Goal: Task Accomplishment & Management: Complete application form

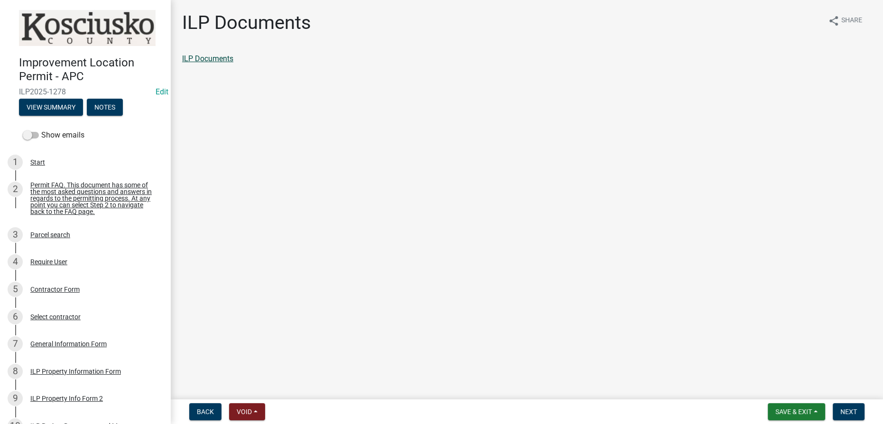
click at [218, 54] on link "ILP Documents" at bounding box center [207, 58] width 51 height 9
click at [853, 411] on span "Next" at bounding box center [849, 412] width 17 height 8
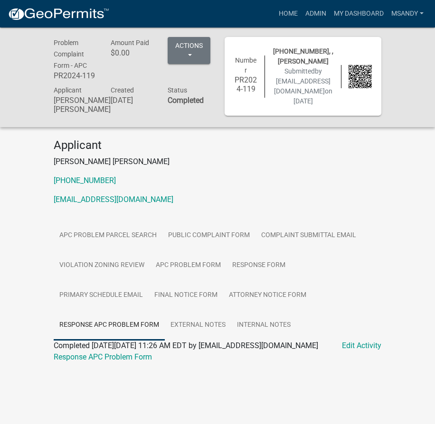
scroll to position [28, 0]
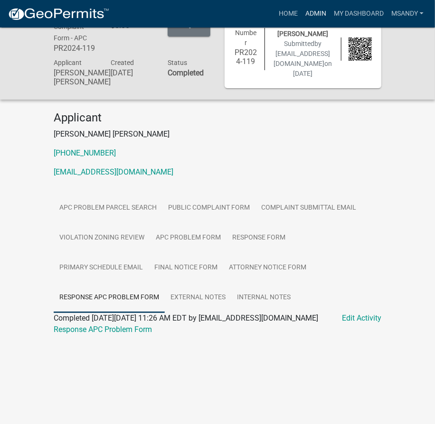
click at [311, 11] on link "Admin" at bounding box center [315, 14] width 28 height 18
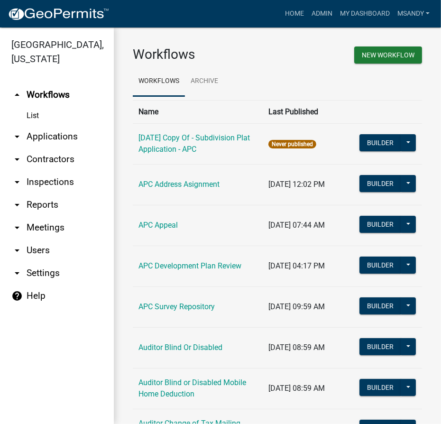
click at [56, 139] on link "arrow_drop_down Applications" at bounding box center [57, 136] width 114 height 23
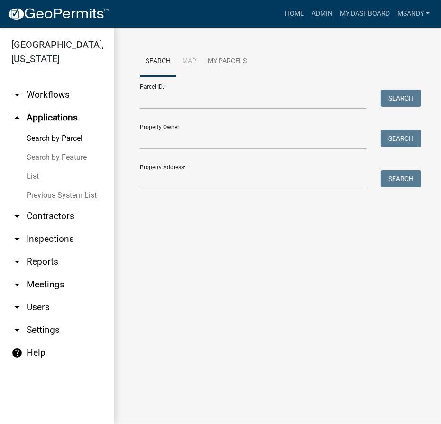
click at [49, 195] on link "Previous System List" at bounding box center [57, 195] width 114 height 19
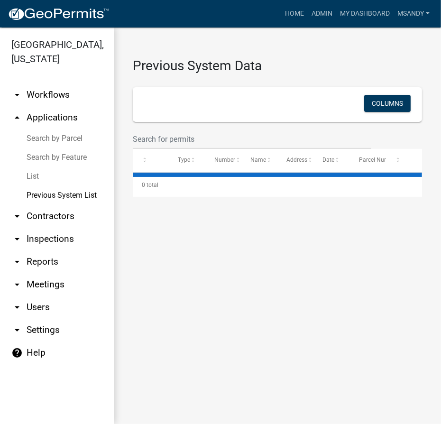
select select "3: 100"
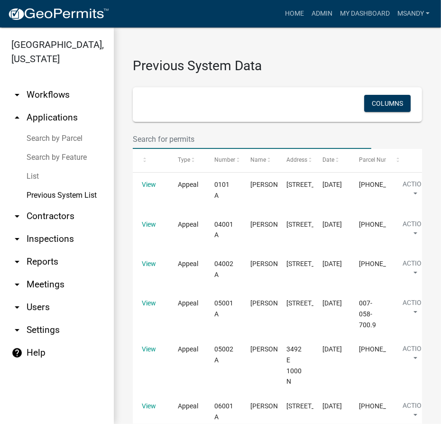
click at [144, 139] on input "text" at bounding box center [252, 139] width 239 height 19
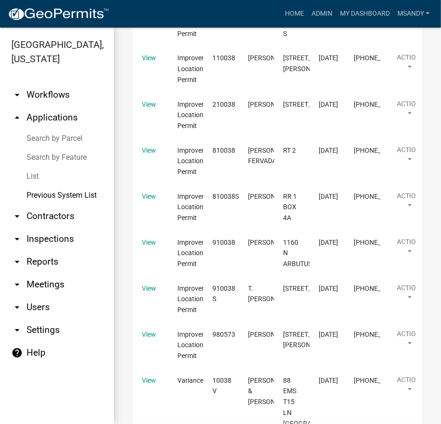
scroll to position [929, 0]
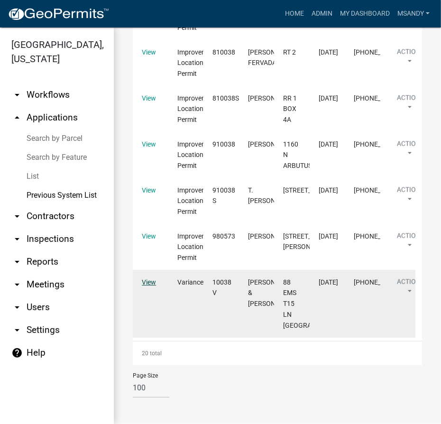
type input "10038"
click at [143, 283] on link "View" at bounding box center [149, 283] width 14 height 8
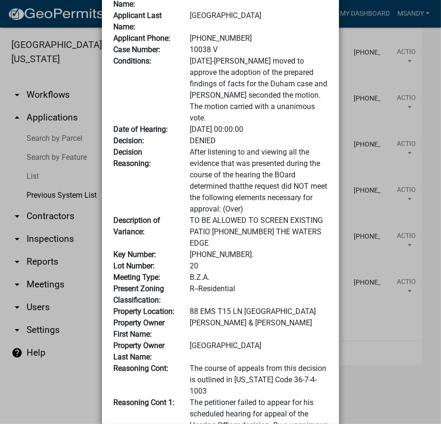
scroll to position [0, 0]
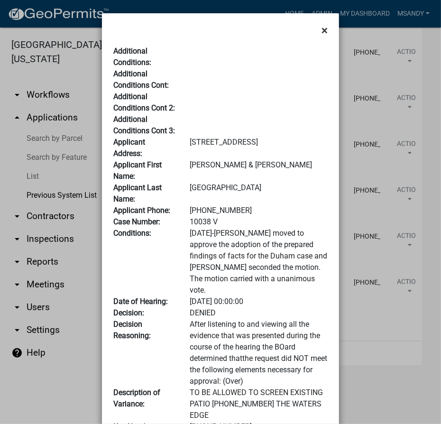
click at [322, 28] on span "×" at bounding box center [325, 30] width 6 height 13
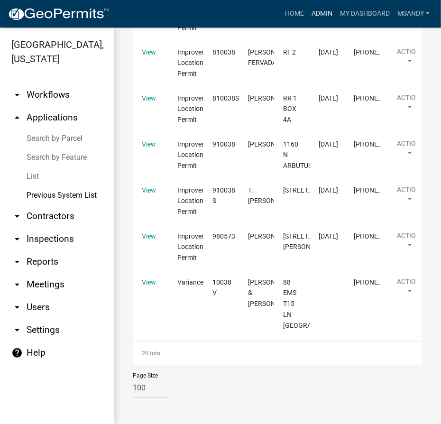
click at [321, 13] on link "Admin" at bounding box center [322, 14] width 28 height 18
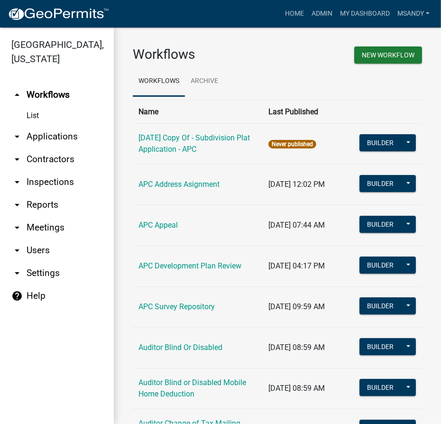
click at [63, 138] on link "arrow_drop_down Applications" at bounding box center [57, 136] width 114 height 23
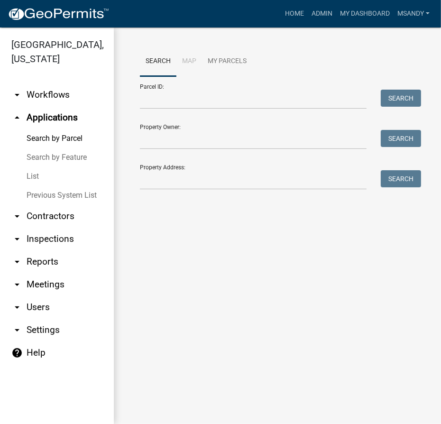
click at [33, 172] on link "List" at bounding box center [57, 176] width 114 height 19
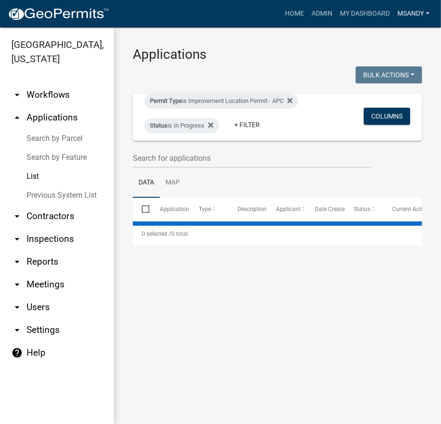
select select "3: 100"
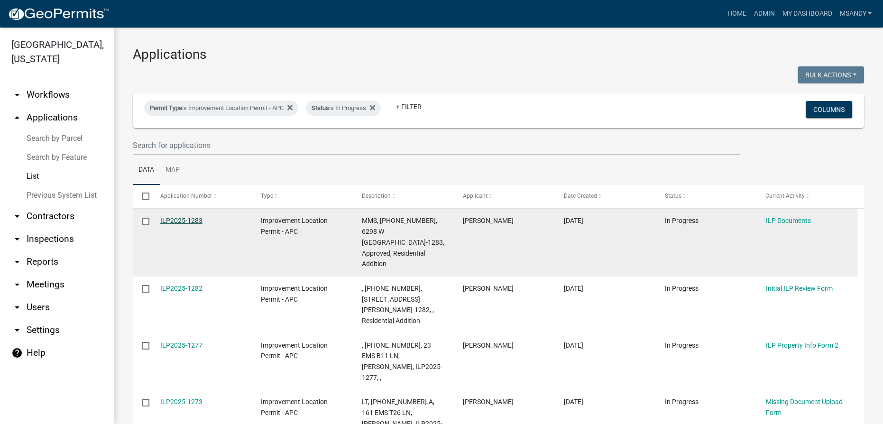
click at [181, 220] on link "ILP2025-1283" at bounding box center [181, 221] width 42 height 8
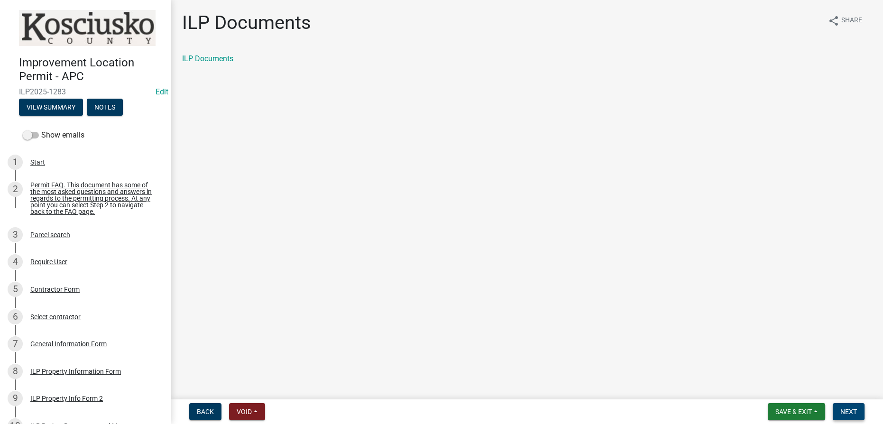
click at [434, 414] on button "Next" at bounding box center [849, 411] width 32 height 17
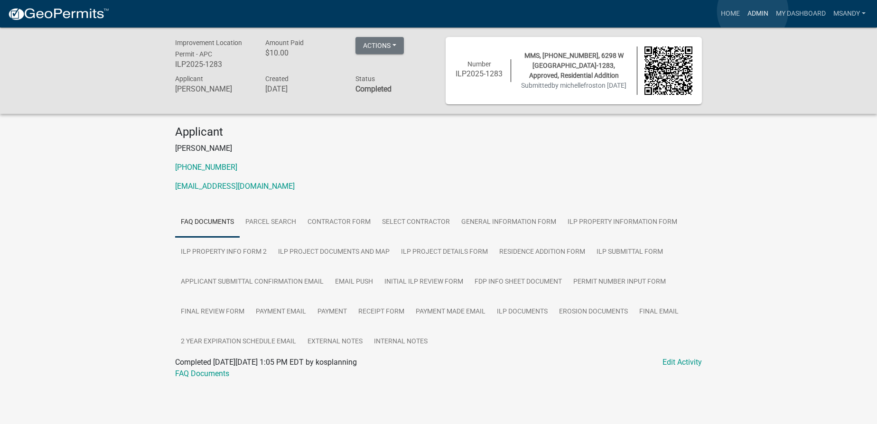
click at [434, 11] on link "Admin" at bounding box center [757, 14] width 28 height 18
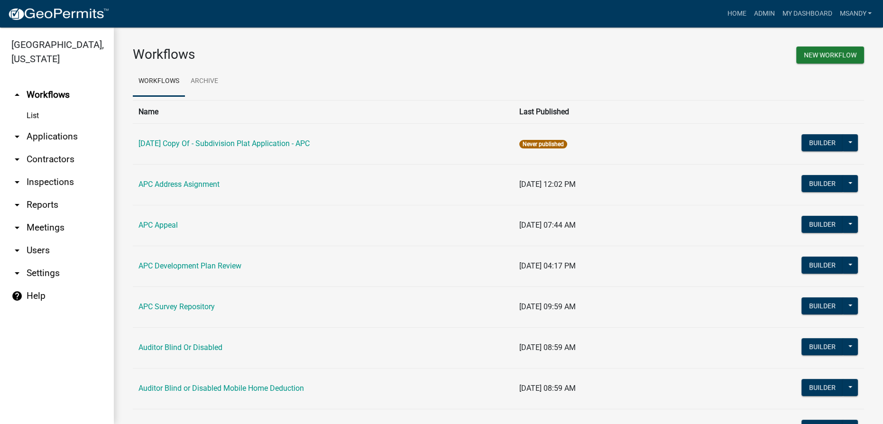
click at [45, 141] on link "arrow_drop_down Applications" at bounding box center [57, 136] width 114 height 23
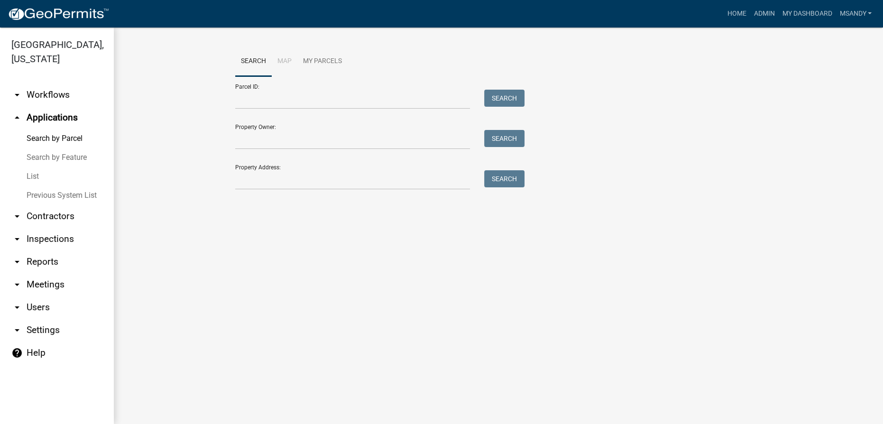
click at [35, 175] on link "List" at bounding box center [57, 176] width 114 height 19
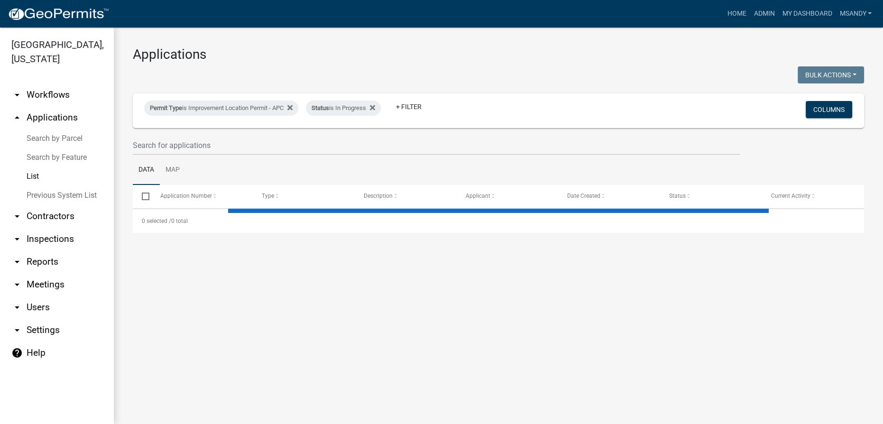
select select "3: 100"
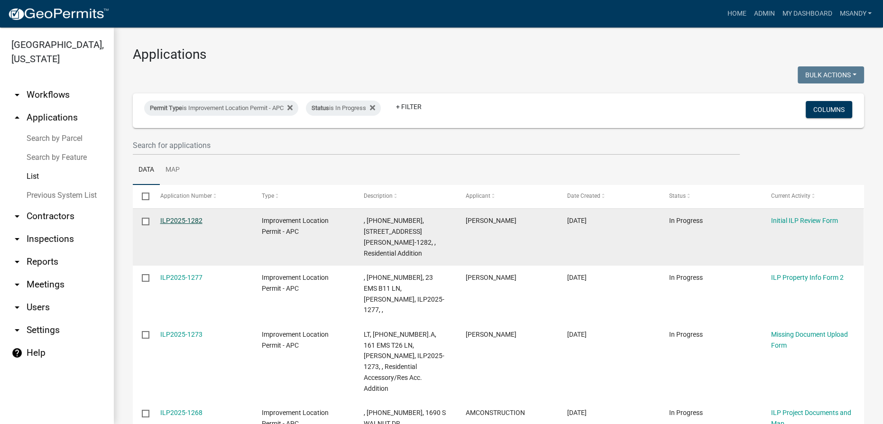
click at [187, 222] on link "ILP2025-1282" at bounding box center [181, 221] width 42 height 8
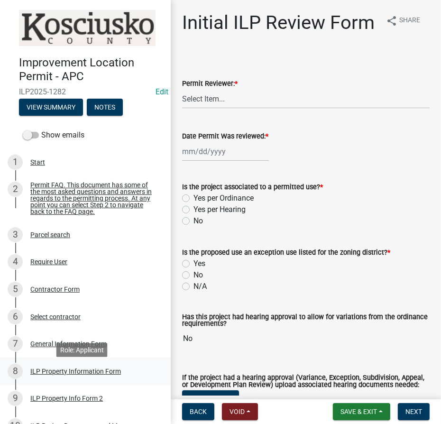
click at [66, 375] on div "ILP Property Information Form" at bounding box center [75, 371] width 91 height 7
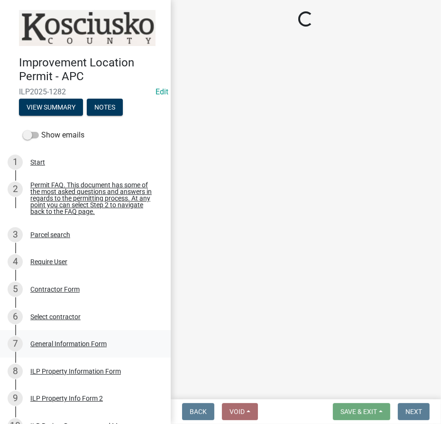
select select "57368d26-defc-477e-a8be-5a23ab554a17"
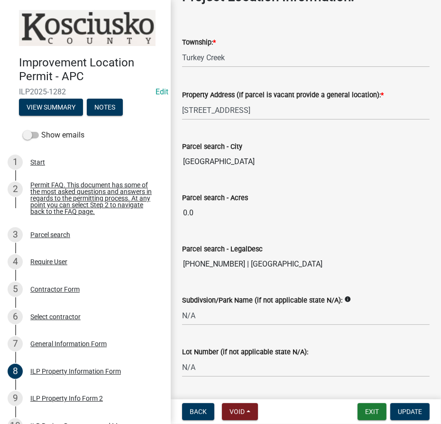
scroll to position [733, 0]
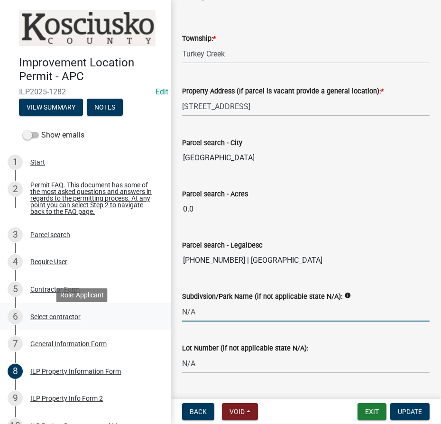
drag, startPoint x: 208, startPoint y: 301, endPoint x: 153, endPoint y: 309, distance: 55.2
click at [156, 309] on div "Improvement Location Permit - APC ILP2025-1282 Edit View Summary Notes Show ema…" at bounding box center [220, 212] width 441 height 424
type input "[GEOGRAPHIC_DATA]"
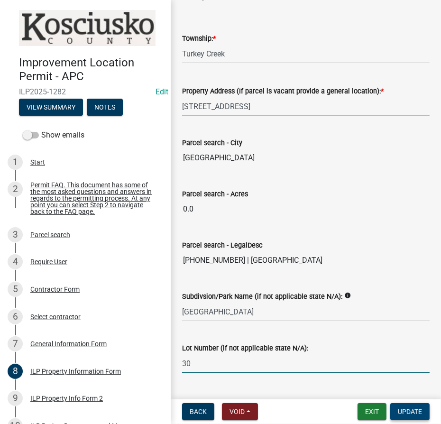
type input "30"
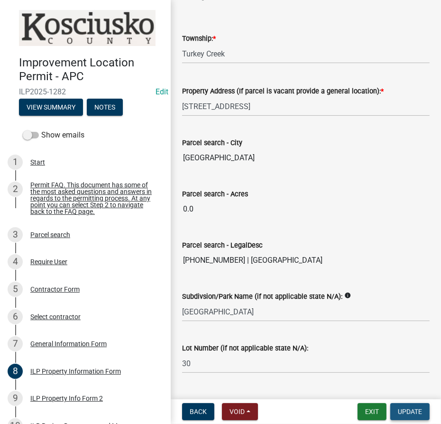
click at [408, 418] on button "Update" at bounding box center [409, 411] width 39 height 17
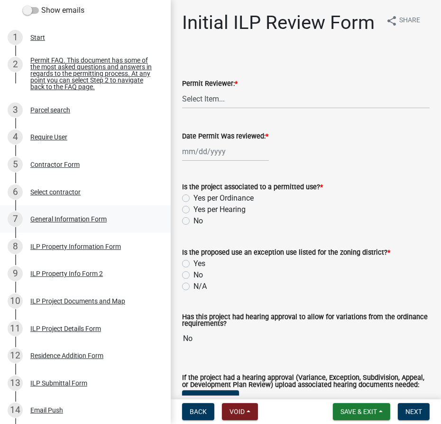
scroll to position [129, 0]
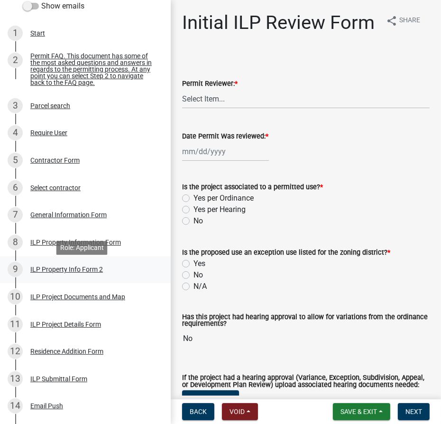
click at [73, 273] on div "ILP Property Info Form 2" at bounding box center [66, 269] width 73 height 7
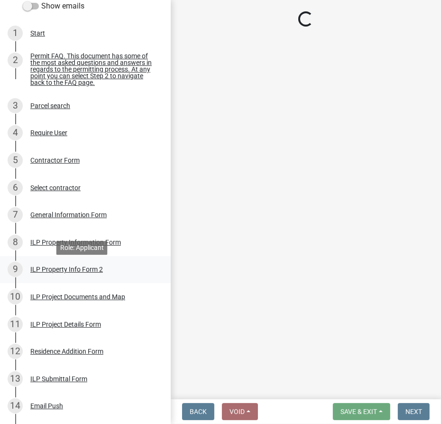
select select "d5ef8917-5513-464f-93cd-11bc9adf3566"
select select "1146270b-2111-4e23-bf7f-74ce85cf7041"
select select "72b819f2-1442-4da6-a709-59c83ab470a2"
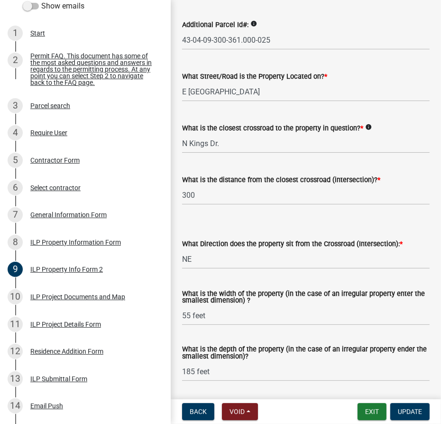
scroll to position [172, 0]
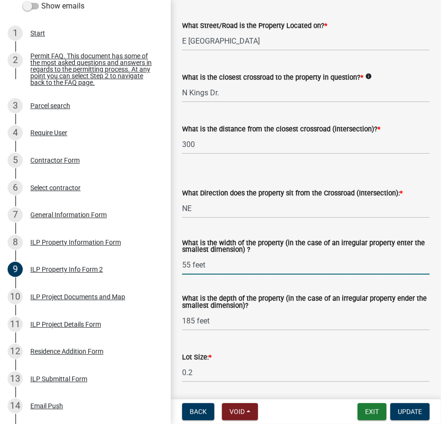
click at [219, 268] on input "55 feet" at bounding box center [306, 264] width 248 height 19
type input "55"
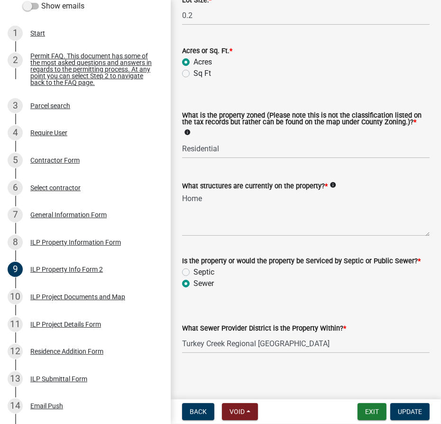
scroll to position [532, 0]
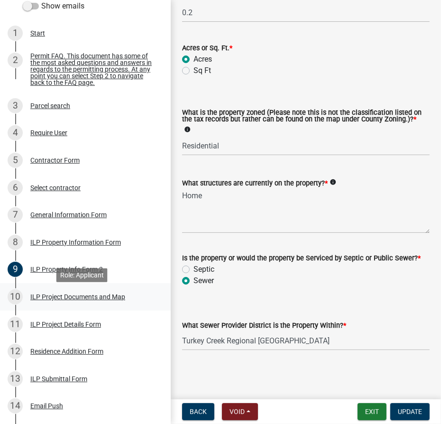
type input "185"
click at [53, 300] on div "ILP Project Documents and Map" at bounding box center [77, 297] width 95 height 7
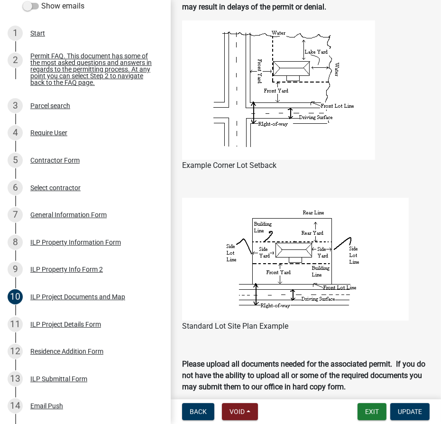
scroll to position [992, 0]
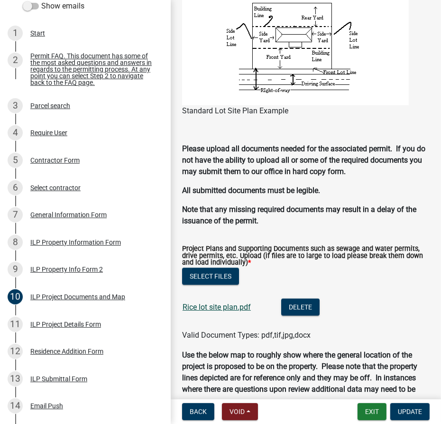
click at [211, 306] on link "Rice lot site plan.pdf" at bounding box center [217, 307] width 68 height 9
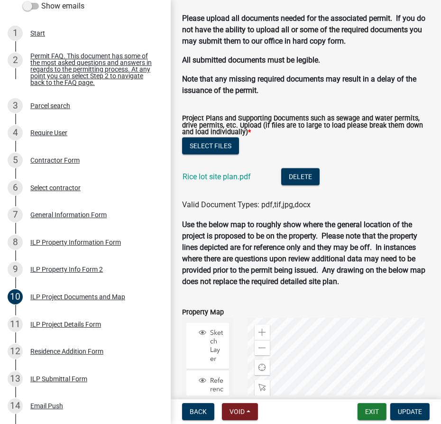
scroll to position [1251, 0]
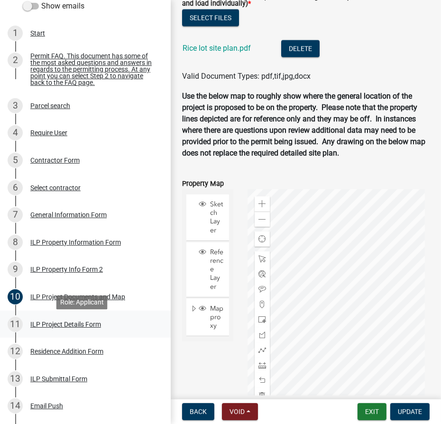
click at [63, 326] on div "ILP Project Details Form" at bounding box center [65, 324] width 71 height 7
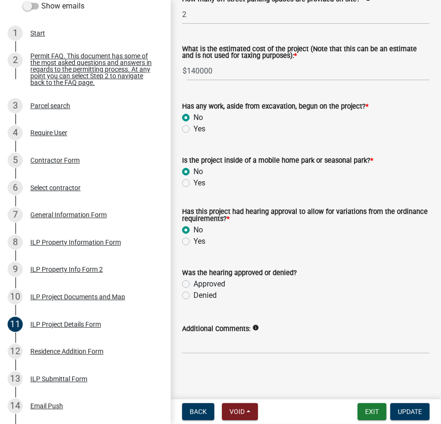
scroll to position [802, 0]
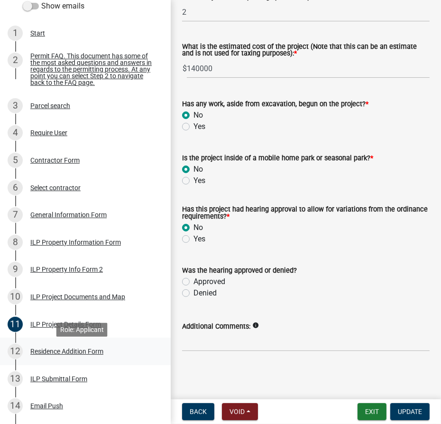
click at [57, 355] on div "Residence Addition Form" at bounding box center [66, 351] width 73 height 7
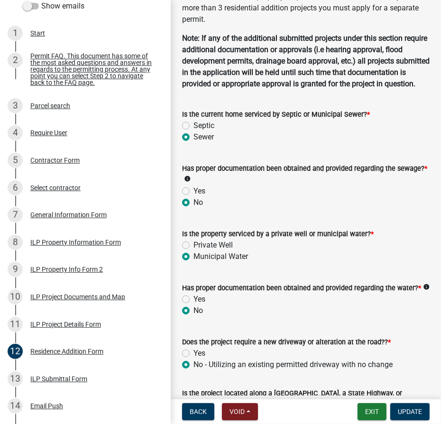
scroll to position [129, 0]
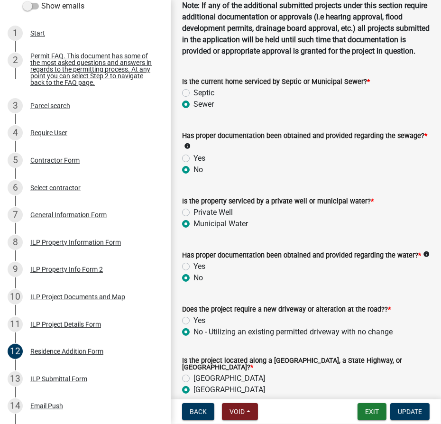
click at [194, 218] on label "Private Well" at bounding box center [213, 212] width 39 height 11
click at [194, 213] on input "Private Well" at bounding box center [197, 210] width 6 height 6
radio input "true"
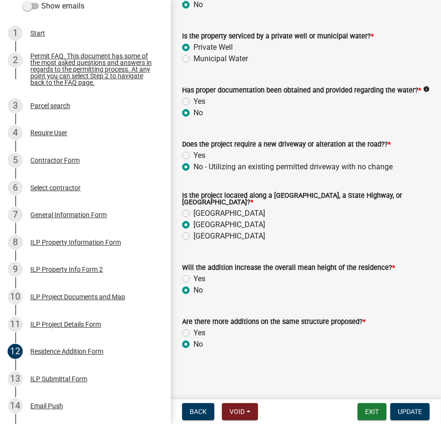
scroll to position [317, 0]
click at [417, 416] on button "Update" at bounding box center [409, 411] width 39 height 17
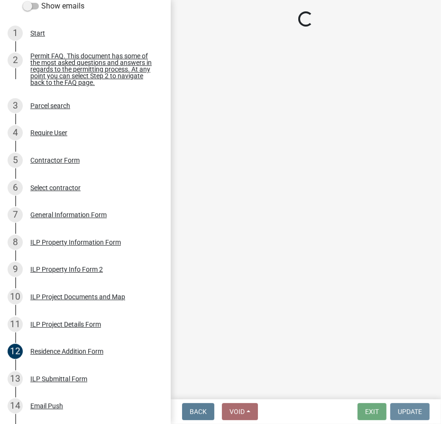
scroll to position [0, 0]
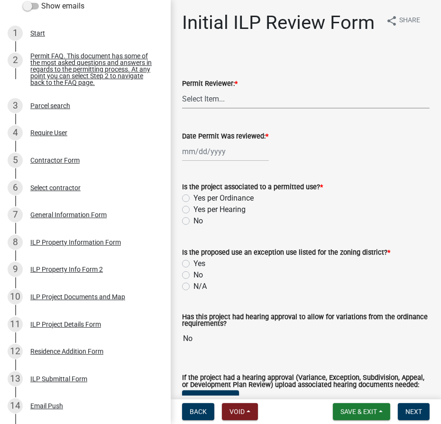
click at [223, 109] on select "Select Item... MMS LT AT CS [PERSON_NAME]" at bounding box center [306, 98] width 248 height 19
click at [182, 109] on select "Select Item... MMS LT AT CS [PERSON_NAME]" at bounding box center [306, 98] width 248 height 19
select select "4d3913d6-5a87-4fbb-afdb-cf4209782895"
click at [204, 161] on div at bounding box center [225, 151] width 87 height 19
select select "10"
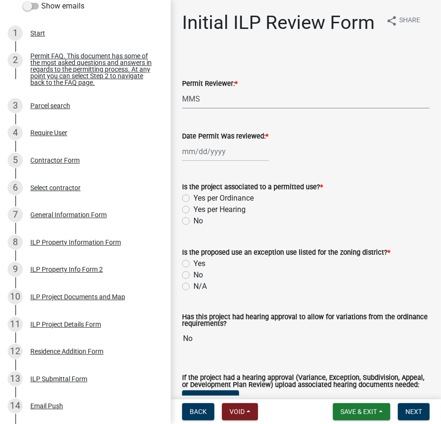
select select "2025"
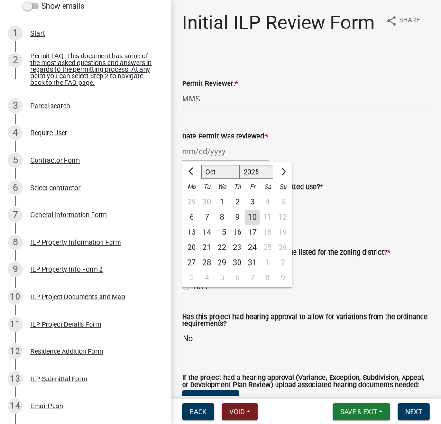
click at [253, 225] on div "10" at bounding box center [252, 217] width 15 height 15
type input "[DATE]"
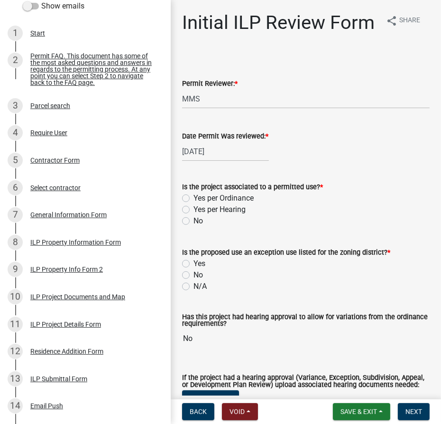
click at [194, 204] on label "Yes per Ordinance" at bounding box center [224, 198] width 60 height 11
click at [194, 199] on input "Yes per Ordinance" at bounding box center [197, 196] width 6 height 6
radio input "true"
click at [194, 292] on label "N/A" at bounding box center [200, 286] width 13 height 11
click at [194, 287] on input "N/A" at bounding box center [197, 284] width 6 height 6
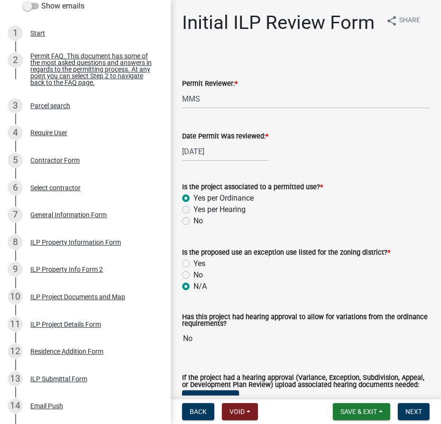
radio input "true"
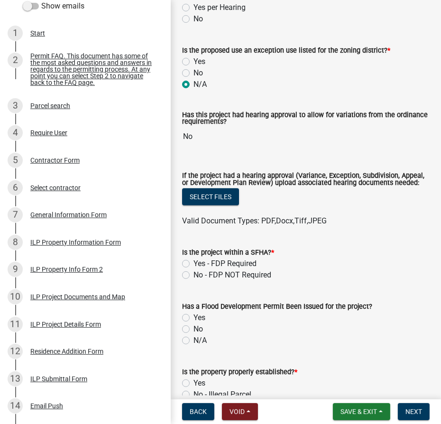
scroll to position [259, 0]
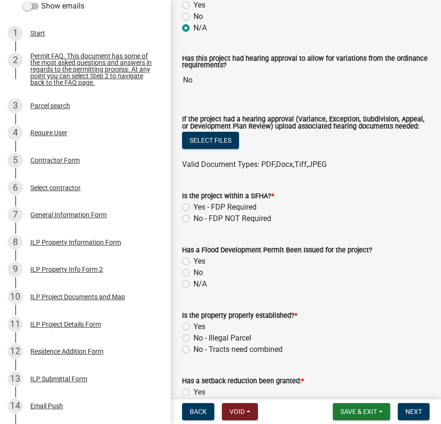
click at [194, 224] on label "No - FDP NOT Required" at bounding box center [233, 218] width 78 height 11
click at [194, 219] on input "No - FDP NOT Required" at bounding box center [197, 216] width 6 height 6
radio input "true"
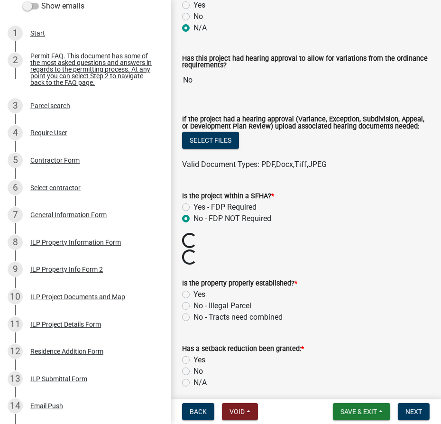
click at [194, 300] on label "Yes" at bounding box center [200, 294] width 12 height 11
click at [194, 295] on input "Yes" at bounding box center [197, 292] width 6 height 6
radio input "true"
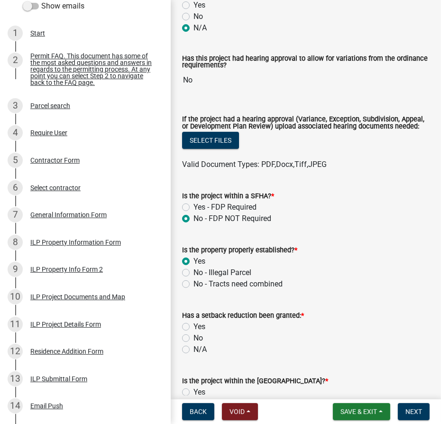
scroll to position [345, 0]
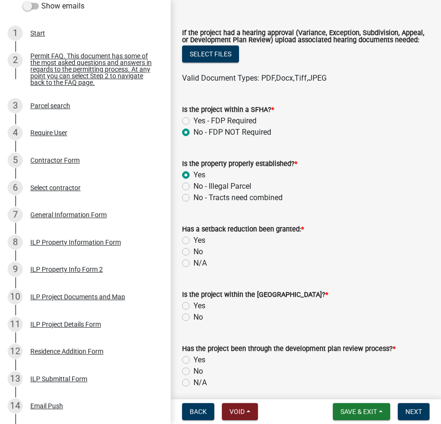
click at [194, 269] on label "N/A" at bounding box center [200, 263] width 13 height 11
click at [194, 264] on input "N/A" at bounding box center [197, 261] width 6 height 6
radio input "true"
click at [194, 258] on label "No" at bounding box center [198, 251] width 9 height 11
click at [194, 252] on input "No" at bounding box center [197, 249] width 6 height 6
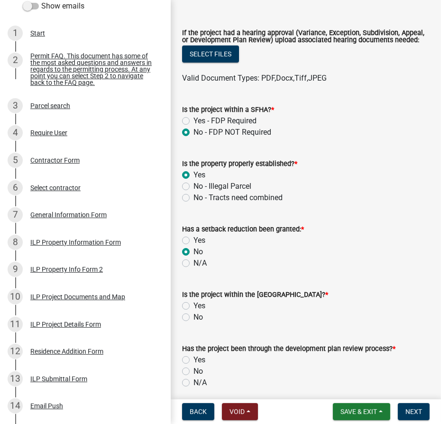
radio input "true"
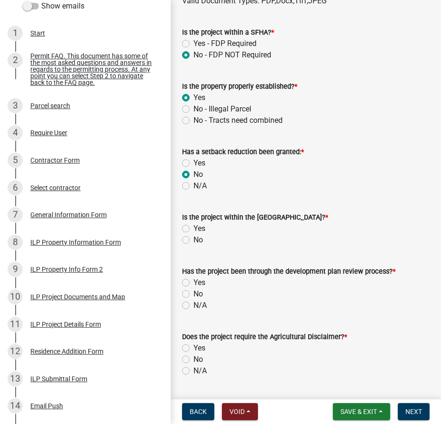
scroll to position [431, 0]
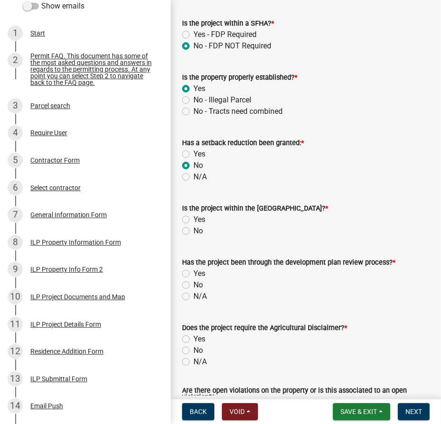
click at [194, 237] on label "No" at bounding box center [198, 230] width 9 height 11
click at [194, 232] on input "No" at bounding box center [197, 228] width 6 height 6
radio input "true"
click at [194, 302] on label "N/A" at bounding box center [200, 296] width 13 height 11
click at [194, 297] on input "N/A" at bounding box center [197, 294] width 6 height 6
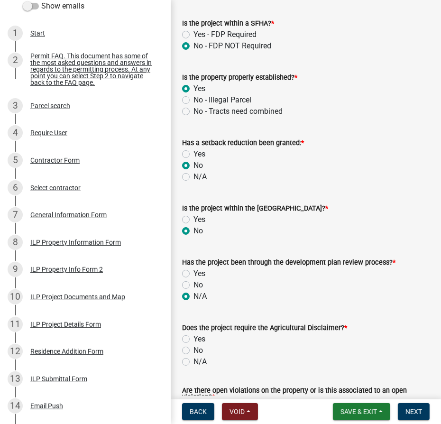
radio input "true"
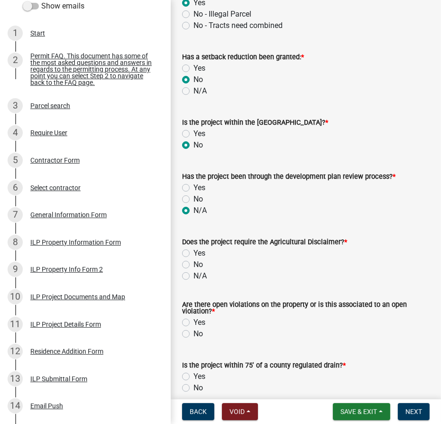
click at [194, 282] on label "N/A" at bounding box center [200, 275] width 13 height 11
click at [194, 277] on input "N/A" at bounding box center [197, 273] width 6 height 6
radio input "true"
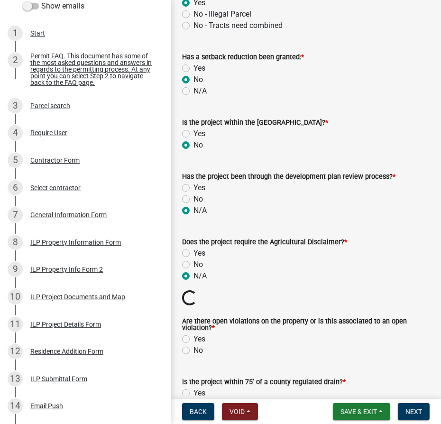
scroll to position [604, 0]
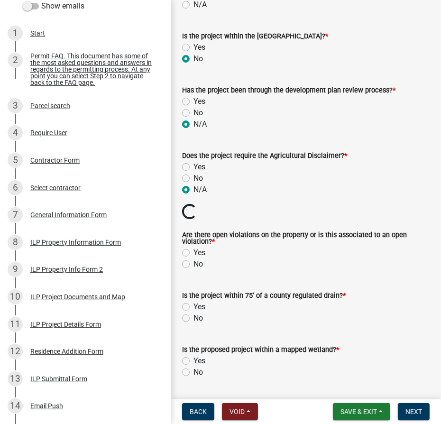
click at [194, 270] on label "No" at bounding box center [198, 264] width 9 height 11
click at [194, 265] on input "No" at bounding box center [197, 262] width 6 height 6
radio input "true"
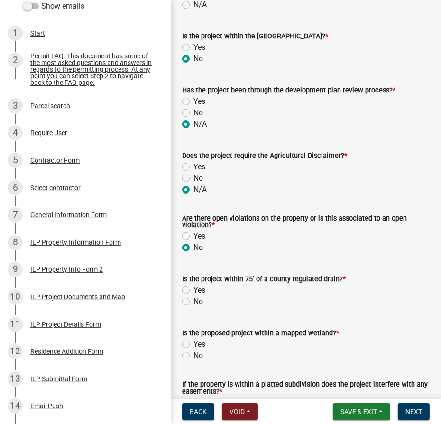
scroll to position [647, 0]
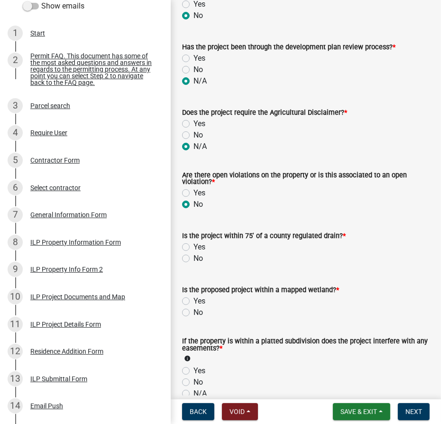
click at [194, 264] on label "No" at bounding box center [198, 258] width 9 height 11
click at [194, 259] on input "No" at bounding box center [197, 256] width 6 height 6
radio input "true"
click at [178, 318] on div "Is the proposed project within a mapped wetland? * Yes No" at bounding box center [306, 296] width 262 height 46
click at [194, 318] on label "No" at bounding box center [198, 312] width 9 height 11
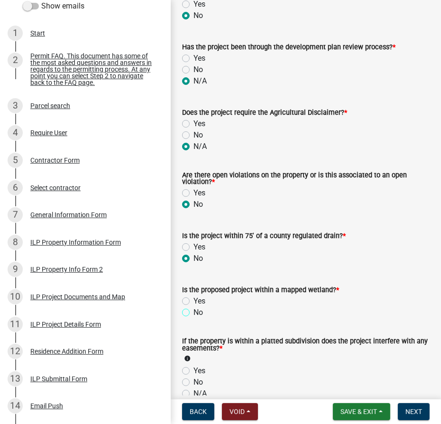
click at [194, 313] on input "No" at bounding box center [197, 310] width 6 height 6
radio input "true"
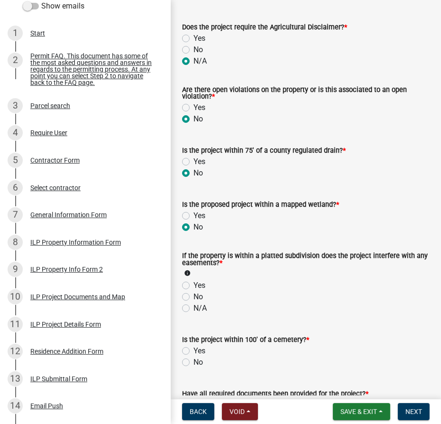
scroll to position [733, 0]
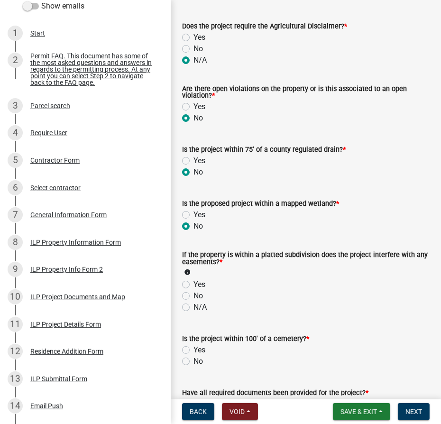
click at [194, 302] on label "No" at bounding box center [198, 295] width 9 height 11
click at [194, 297] on input "No" at bounding box center [197, 293] width 6 height 6
radio input "true"
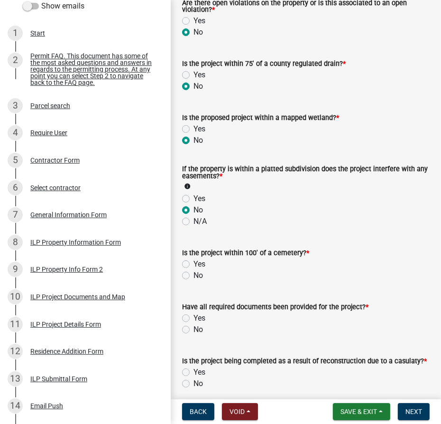
scroll to position [819, 0]
click at [194, 281] on label "No" at bounding box center [198, 275] width 9 height 11
click at [194, 276] on input "No" at bounding box center [197, 273] width 6 height 6
radio input "true"
click at [194, 335] on label "No" at bounding box center [198, 329] width 9 height 11
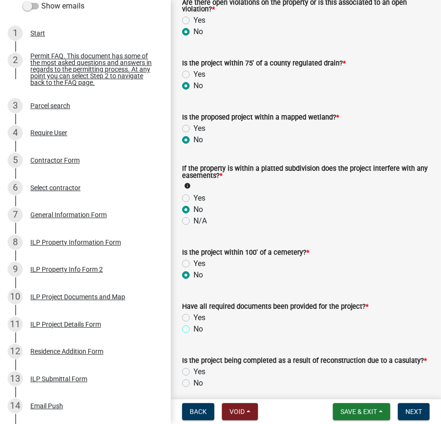
click at [194, 330] on input "No" at bounding box center [197, 327] width 6 height 6
radio input "true"
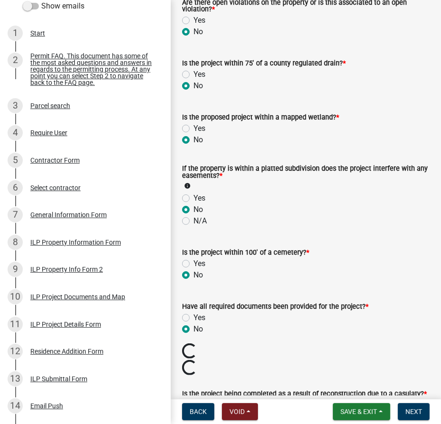
scroll to position [949, 0]
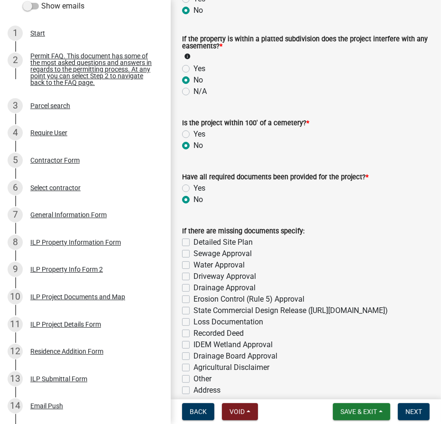
click at [194, 248] on label "Detailed Site Plan" at bounding box center [223, 242] width 59 height 11
click at [194, 243] on input "Detailed Site Plan" at bounding box center [197, 240] width 6 height 6
checkbox input "true"
checkbox input "false"
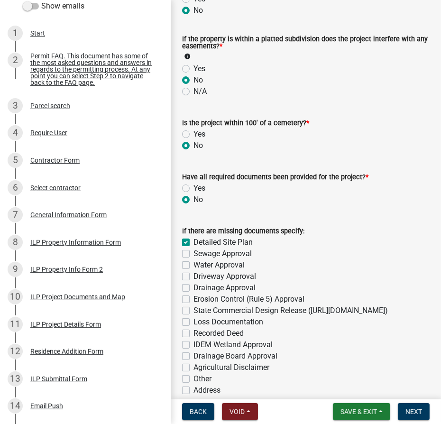
checkbox input "false"
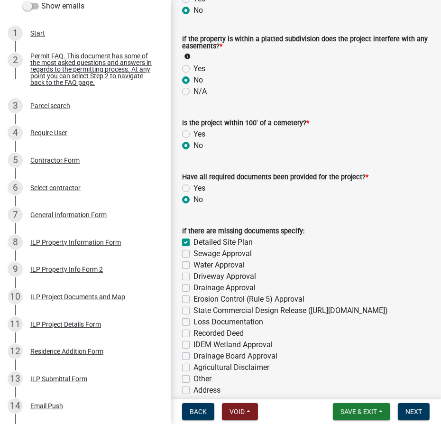
checkbox input "false"
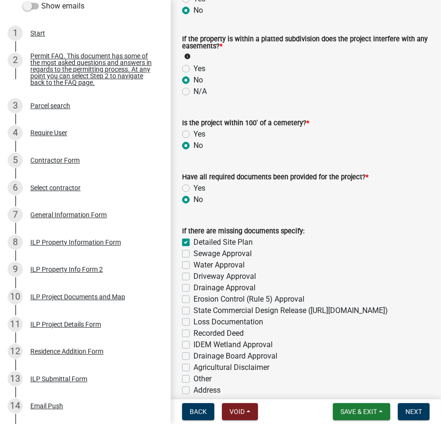
checkbox input "false"
click at [194, 271] on label "Water Approval" at bounding box center [219, 265] width 51 height 11
click at [194, 266] on input "Water Approval" at bounding box center [197, 263] width 6 height 6
checkbox input "true"
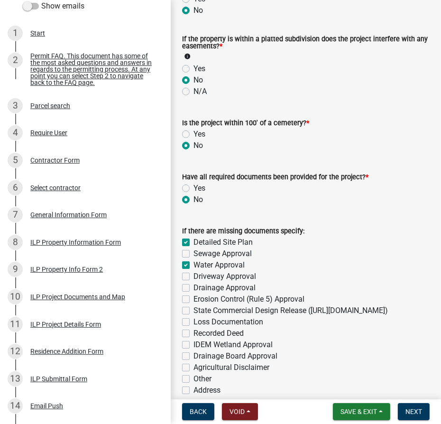
checkbox input "false"
checkbox input "true"
checkbox input "false"
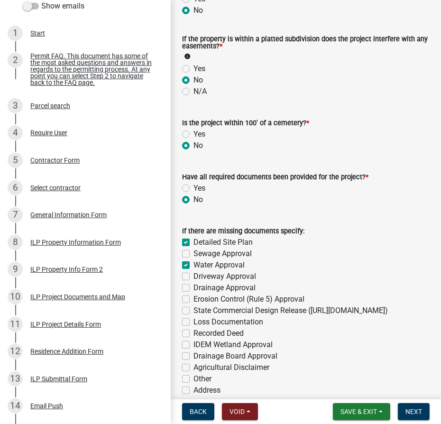
checkbox input "false"
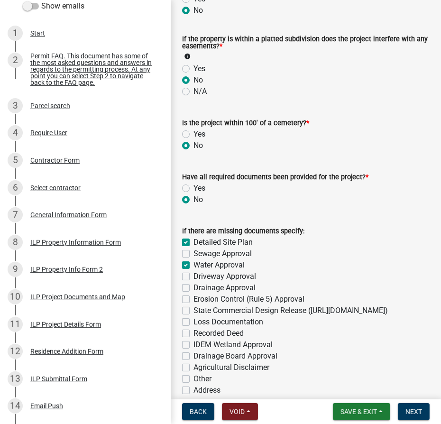
checkbox input "false"
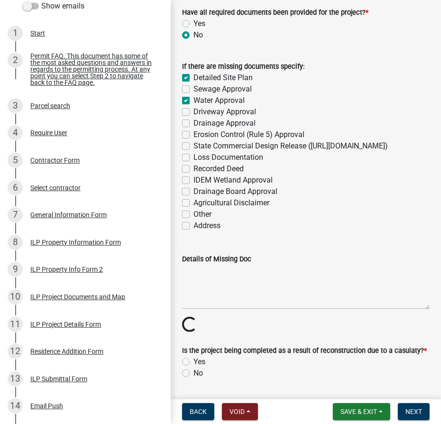
scroll to position [1121, 0]
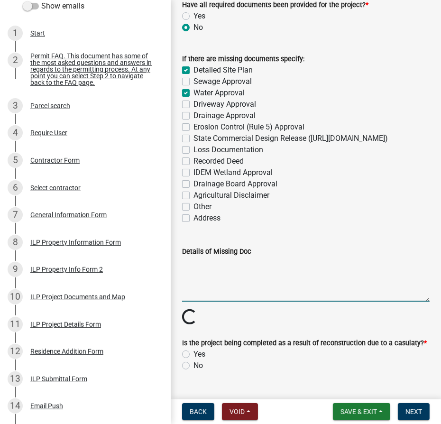
drag, startPoint x: 197, startPoint y: 297, endPoint x: 231, endPoint y: 297, distance: 33.7
click at [197, 298] on textarea "Details of Missing Doc" at bounding box center [306, 279] width 248 height 45
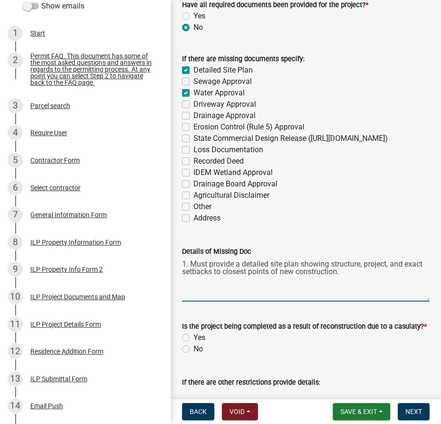
click at [366, 302] on textarea "1. Must provide a detailed site plan showing structure, project, and exact setb…" at bounding box center [306, 279] width 248 height 45
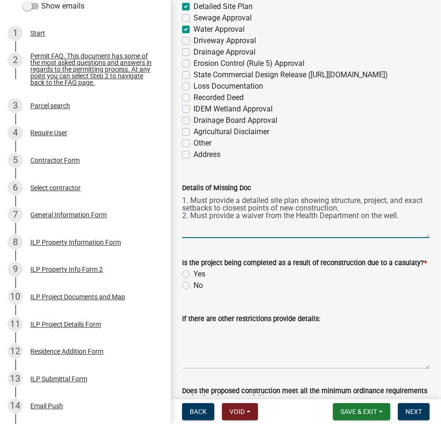
scroll to position [1294, 0]
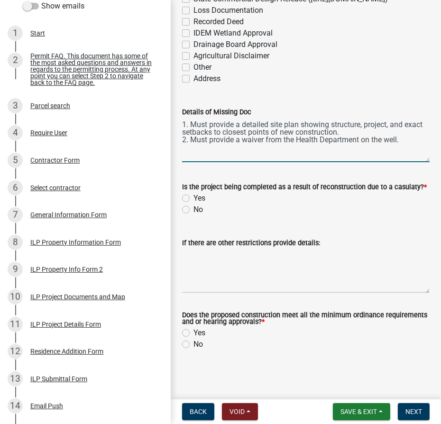
type textarea "1. Must provide a detailed site plan showing structure, project, and exact setb…"
drag, startPoint x: 183, startPoint y: 210, endPoint x: 193, endPoint y: 218, distance: 12.5
click at [194, 210] on label "No" at bounding box center [198, 209] width 9 height 11
click at [194, 210] on input "No" at bounding box center [197, 207] width 6 height 6
radio input "true"
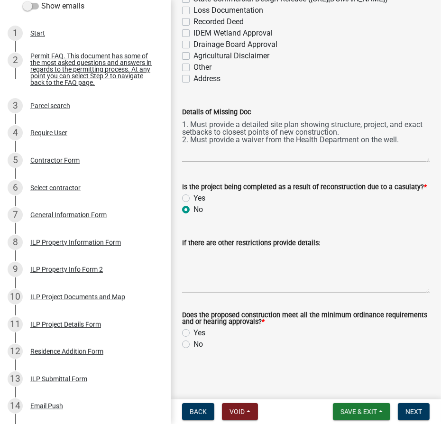
click at [194, 335] on label "Yes" at bounding box center [200, 332] width 12 height 11
click at [194, 334] on input "Yes" at bounding box center [197, 330] width 6 height 6
radio input "true"
click at [410, 414] on span "Next" at bounding box center [414, 412] width 17 height 8
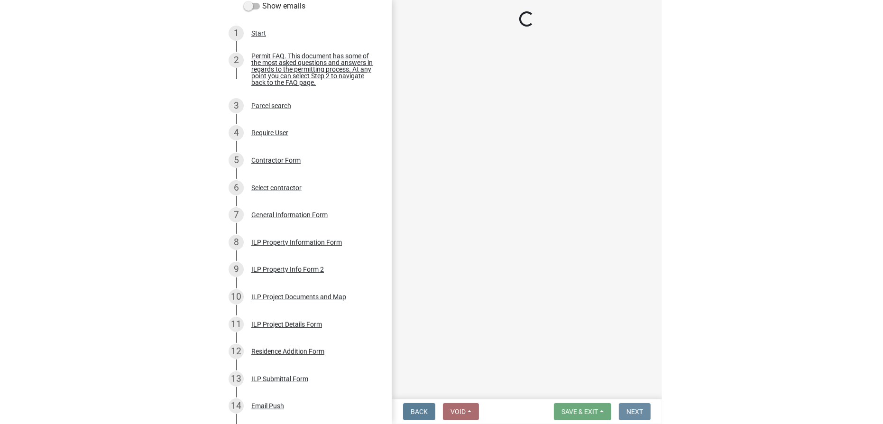
scroll to position [0, 0]
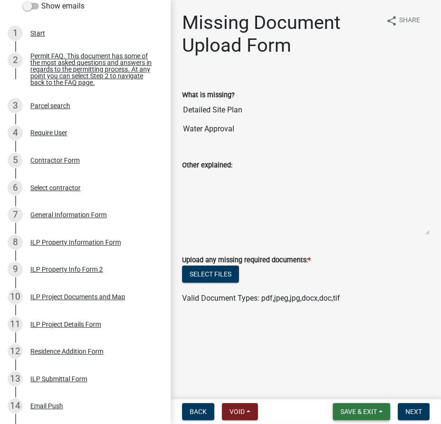
click at [368, 415] on span "Save & Exit" at bounding box center [359, 412] width 37 height 8
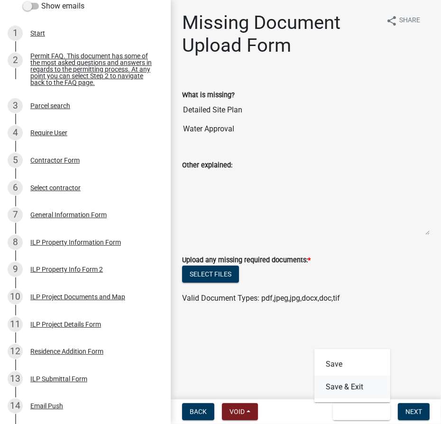
click at [360, 390] on button "Save & Exit" at bounding box center [353, 387] width 76 height 23
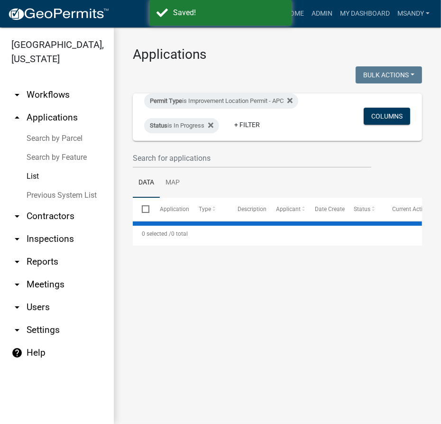
select select "3: 100"
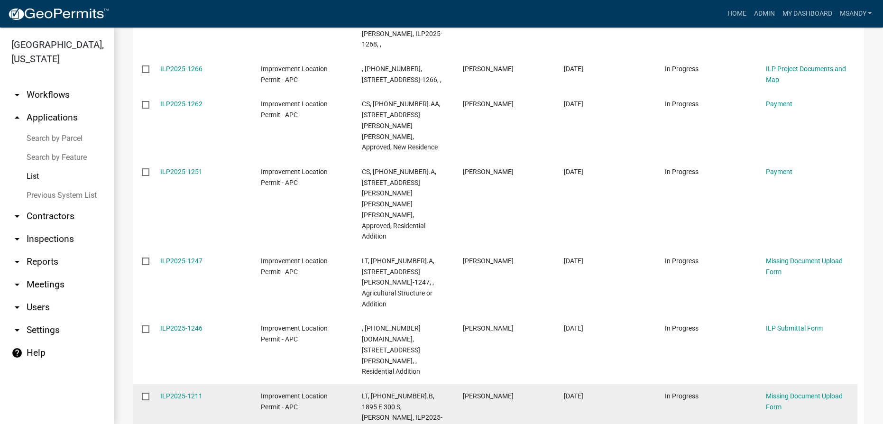
scroll to position [517, 0]
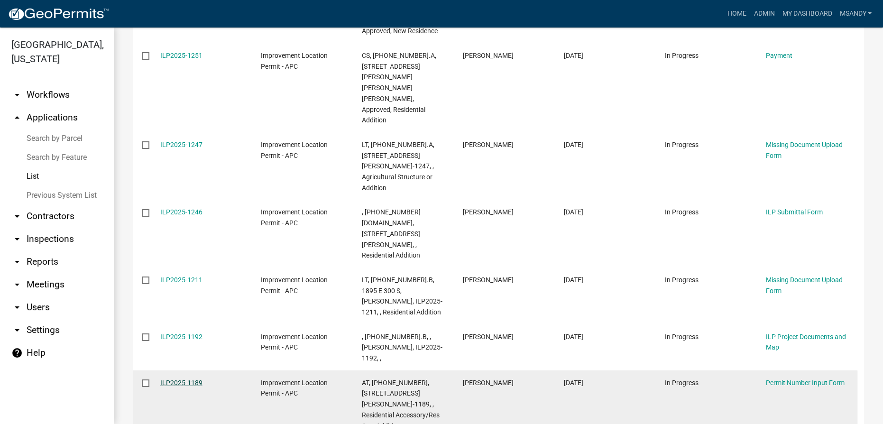
click at [175, 379] on link "ILP2025-1189" at bounding box center [181, 383] width 42 height 8
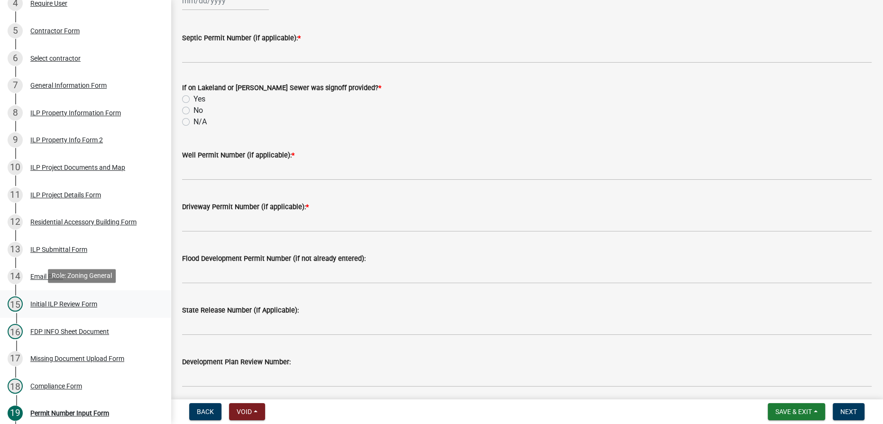
scroll to position [345, 0]
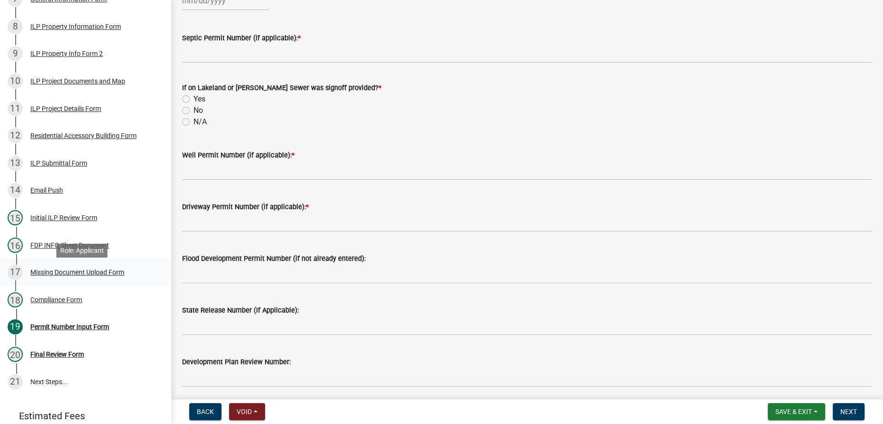
click at [88, 276] on div "Missing Document Upload Form" at bounding box center [77, 272] width 94 height 7
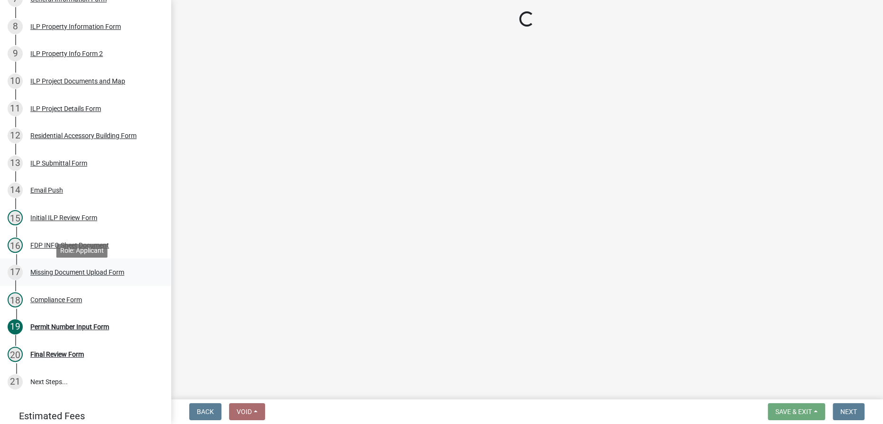
scroll to position [0, 0]
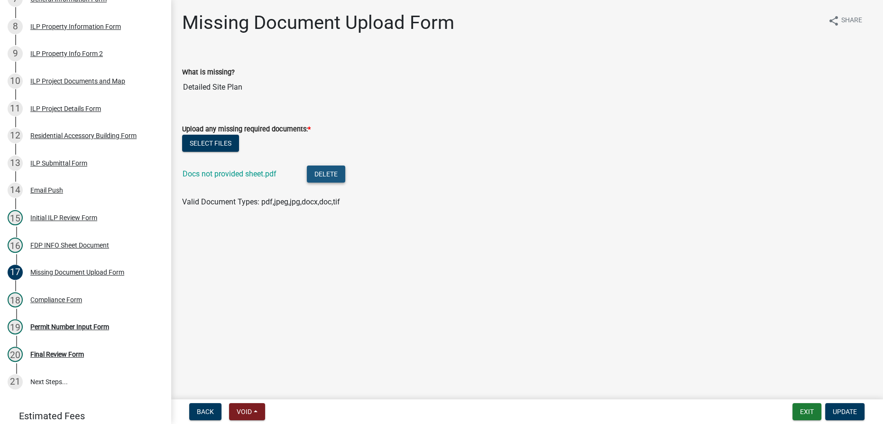
click at [326, 171] on button "Delete" at bounding box center [326, 174] width 38 height 17
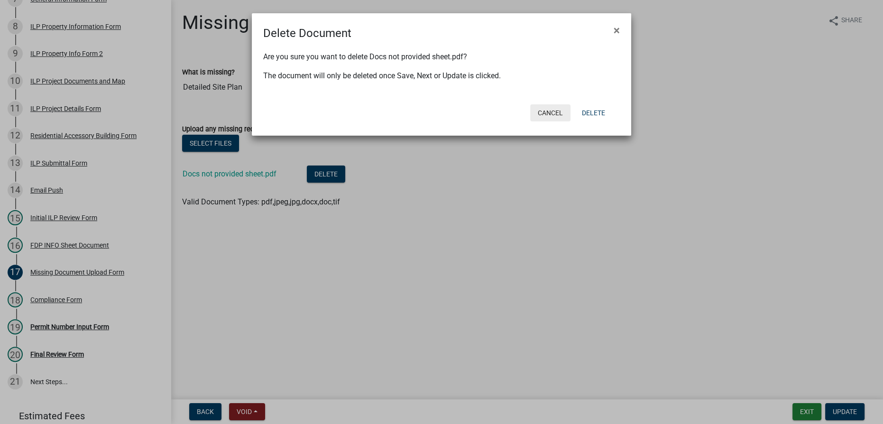
drag, startPoint x: 548, startPoint y: 112, endPoint x: 529, endPoint y: 116, distance: 19.4
click at [434, 112] on button "Cancel" at bounding box center [550, 112] width 40 height 17
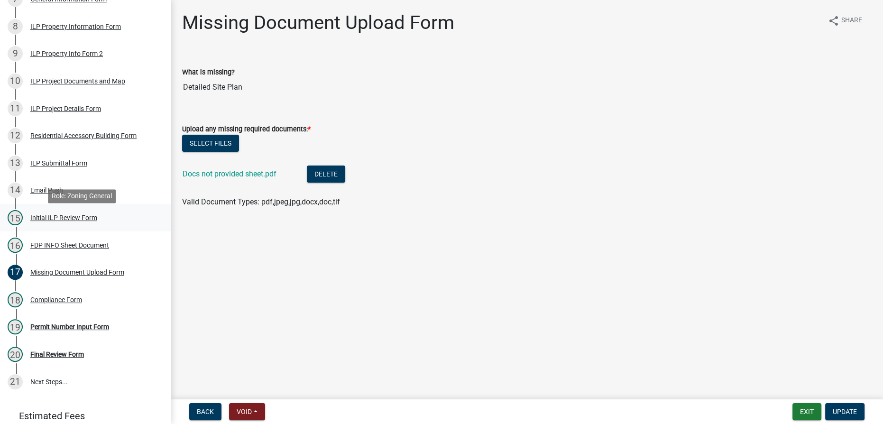
click at [56, 221] on div "Initial ILP Review Form" at bounding box center [63, 217] width 67 height 7
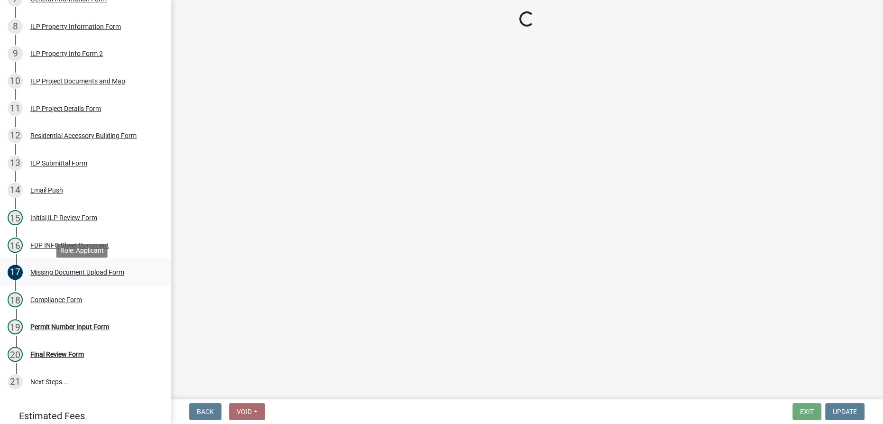
select select "d95389f4-ab5a-4603-9826-29cf73316391"
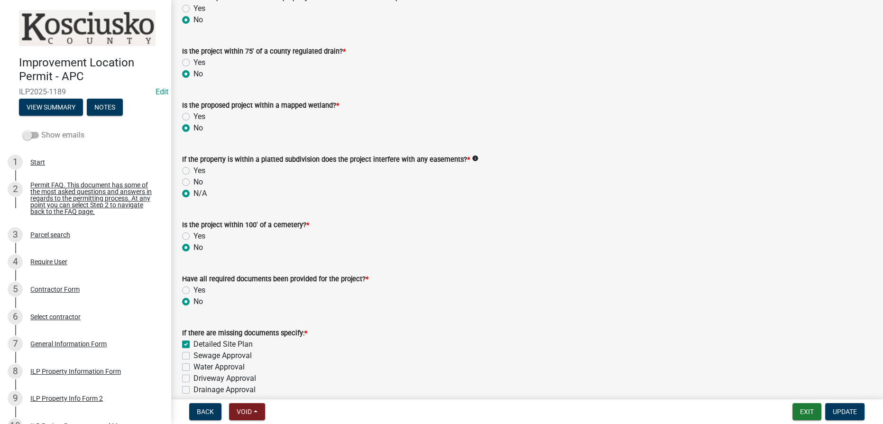
click at [31, 132] on span at bounding box center [31, 135] width 16 height 7
click at [41, 130] on input "Show emails" at bounding box center [41, 130] width 0 height 0
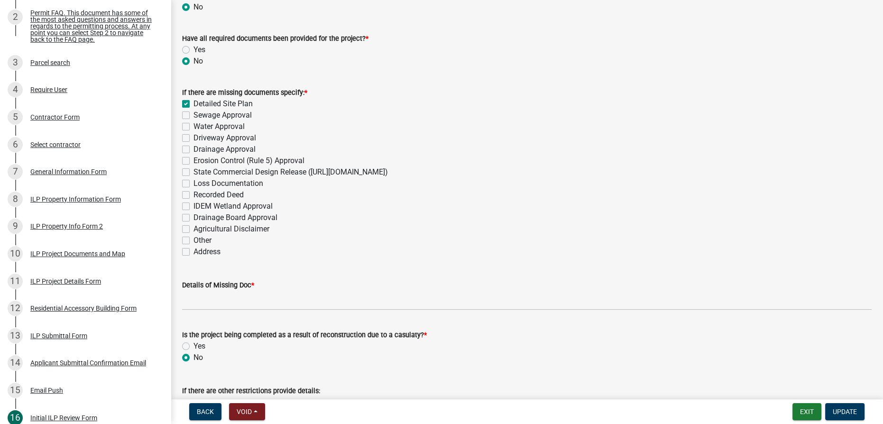
scroll to position [1164, 0]
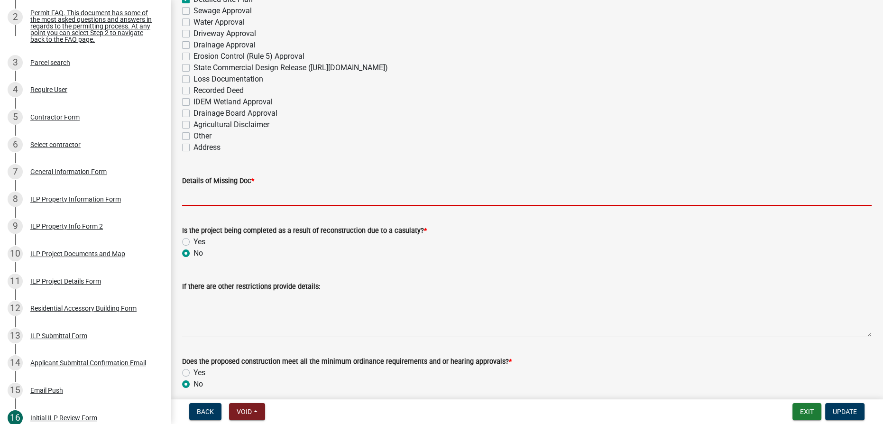
click at [194, 193] on input "Details of Missing Doc *" at bounding box center [527, 195] width 690 height 19
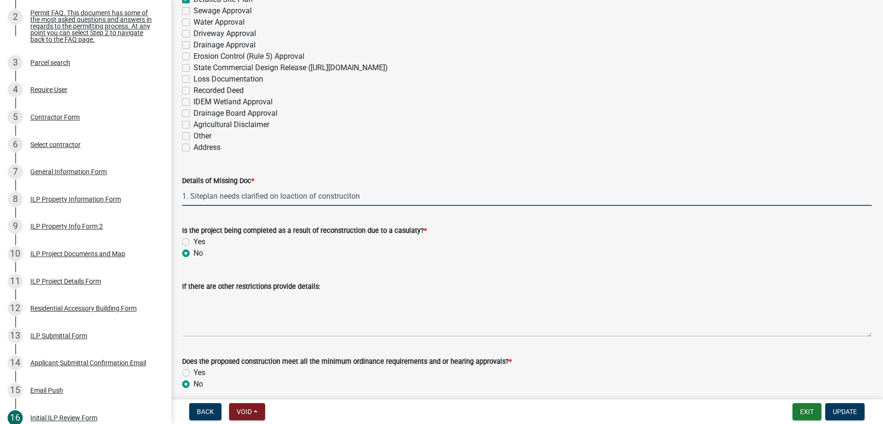
type input "1. Siteplan needs clarified on location of construciton"
drag, startPoint x: 202, startPoint y: 194, endPoint x: 66, endPoint y: 214, distance: 137.6
click at [66, 214] on div "Improvement Location Permit - APC ILP2025-1189 Edit View Summary Notes Show ema…" at bounding box center [441, 212] width 883 height 424
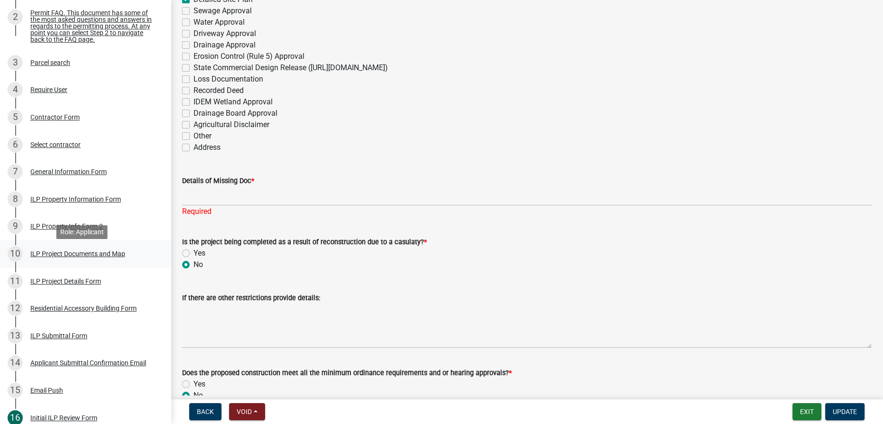
click at [40, 257] on div "ILP Project Documents and Map" at bounding box center [77, 254] width 95 height 7
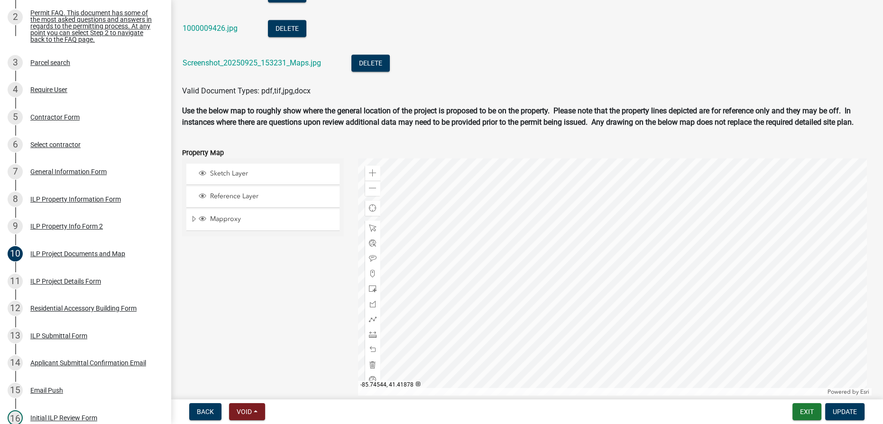
scroll to position [1123, 0]
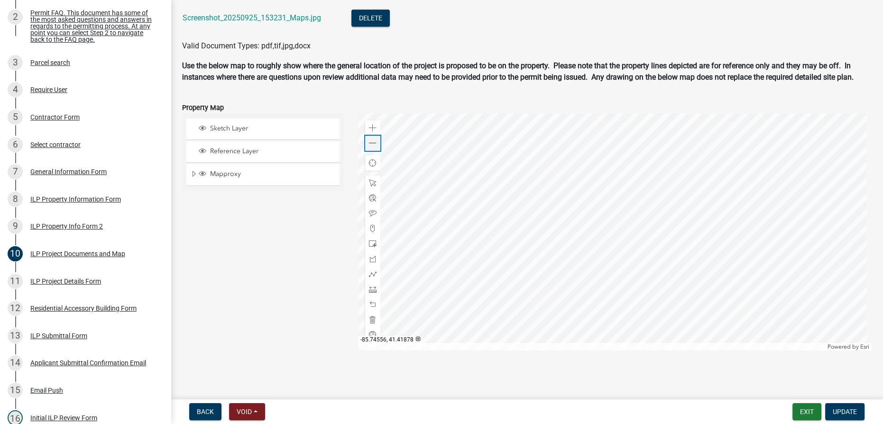
click at [371, 141] on span at bounding box center [373, 143] width 8 height 8
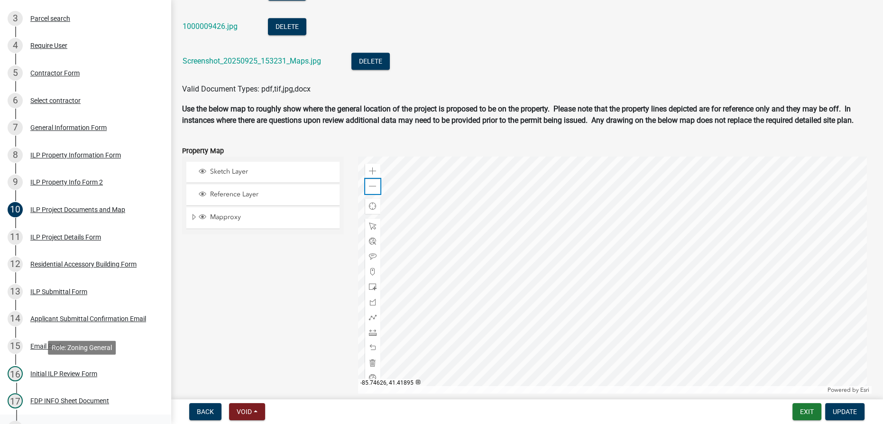
scroll to position [302, 0]
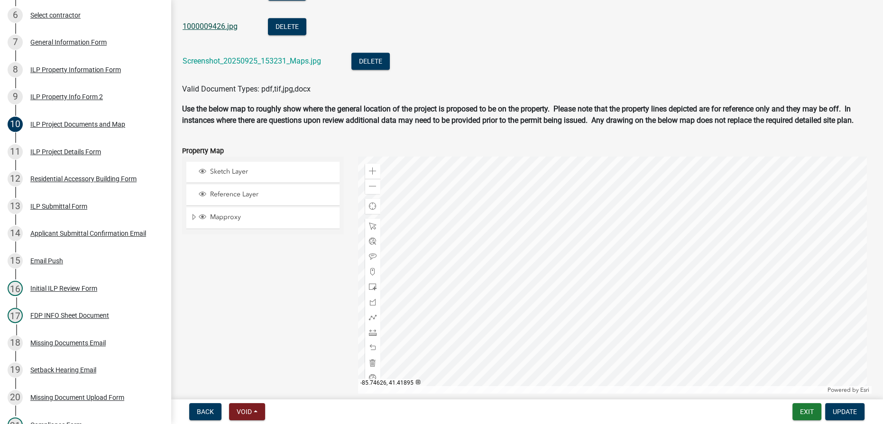
click at [210, 22] on link "1000009426.jpg" at bounding box center [210, 26] width 55 height 9
click at [369, 335] on span at bounding box center [373, 333] width 8 height 8
click at [434, 268] on div at bounding box center [615, 275] width 514 height 237
click at [434, 218] on div at bounding box center [615, 275] width 514 height 237
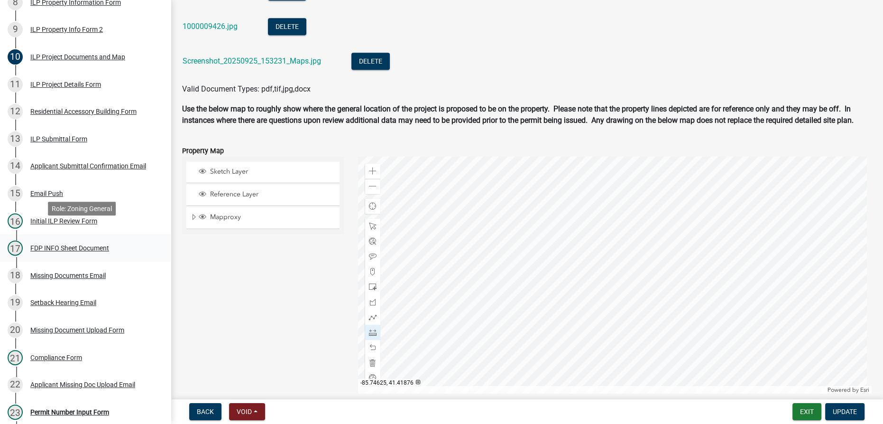
scroll to position [388, 0]
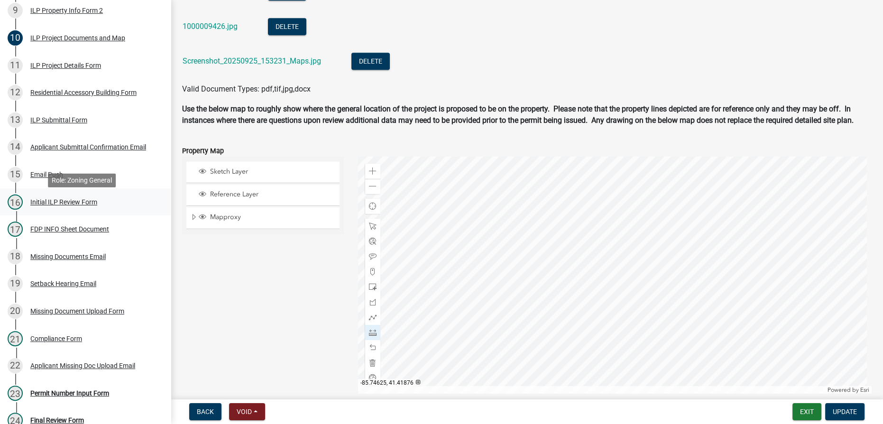
click at [43, 205] on div "Initial ILP Review Form" at bounding box center [63, 202] width 67 height 7
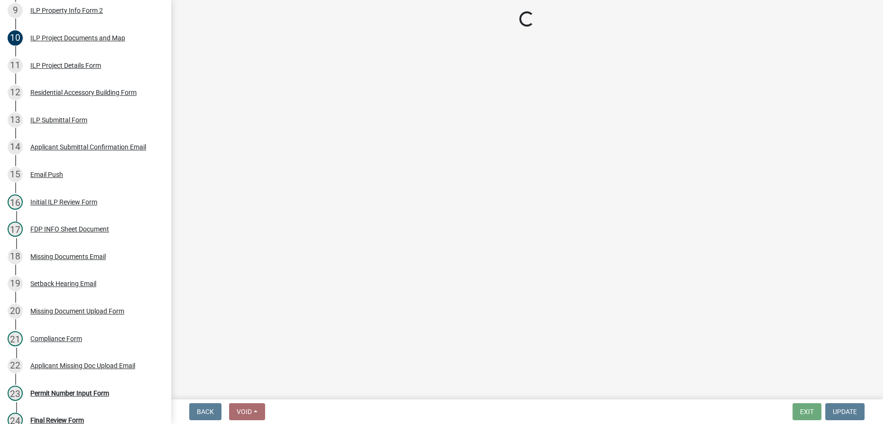
select select "d95389f4-ab5a-4603-9826-29cf73316391"
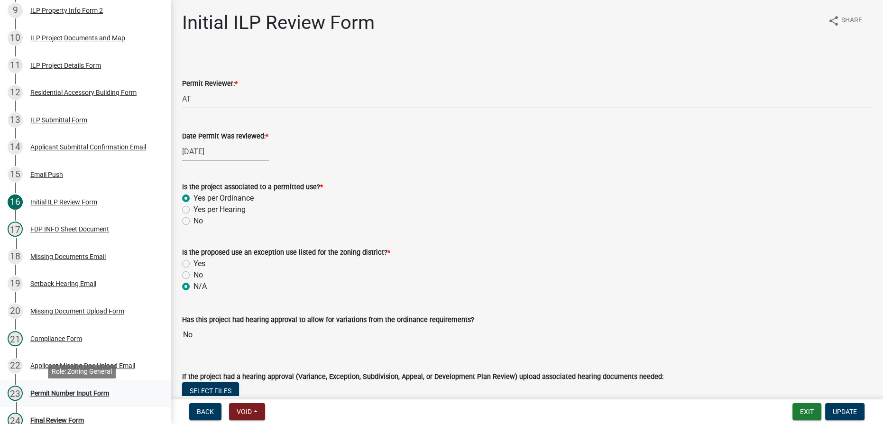
click at [77, 397] on div "Permit Number Input Form" at bounding box center [69, 393] width 79 height 7
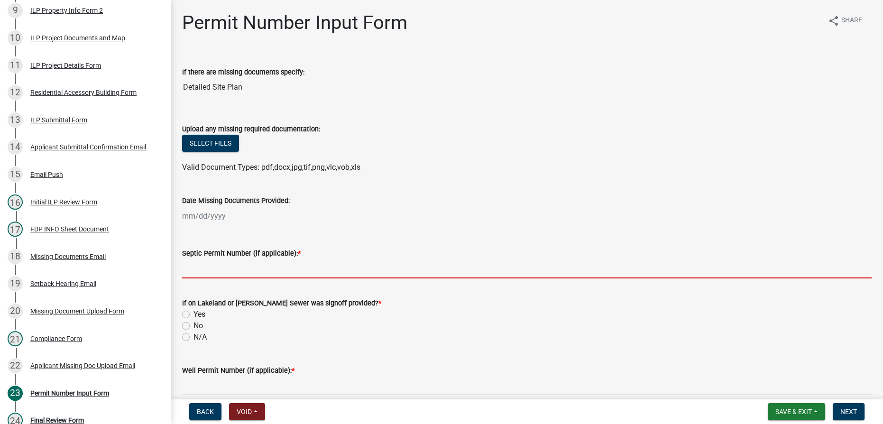
click at [209, 263] on input "Septic Permit Number (if applicable): *" at bounding box center [527, 268] width 690 height 19
type input "Syracuse Sewer"
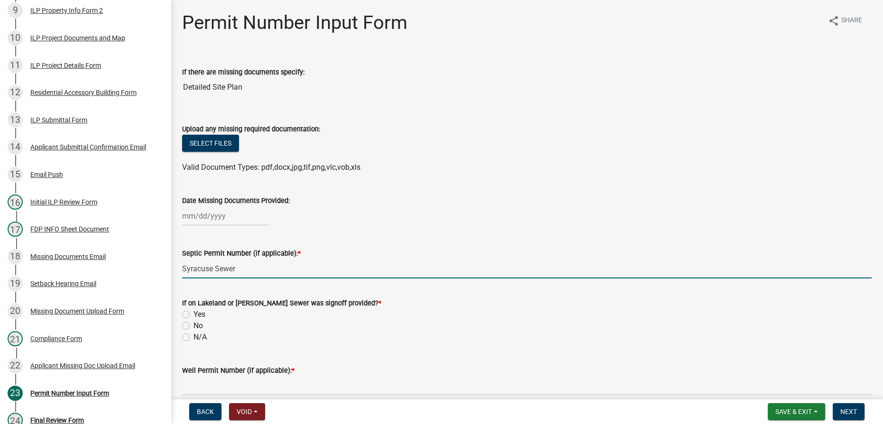
click at [194, 337] on label "N/A" at bounding box center [200, 337] width 13 height 11
click at [194, 337] on input "N/A" at bounding box center [197, 335] width 6 height 6
radio input "true"
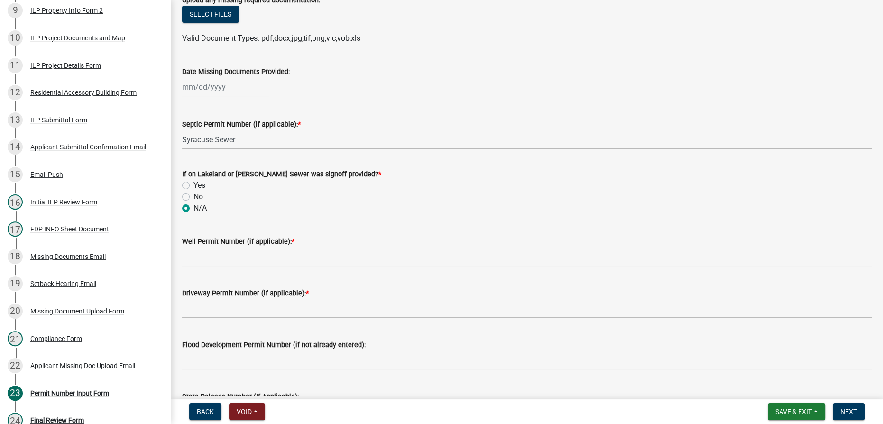
scroll to position [129, 0]
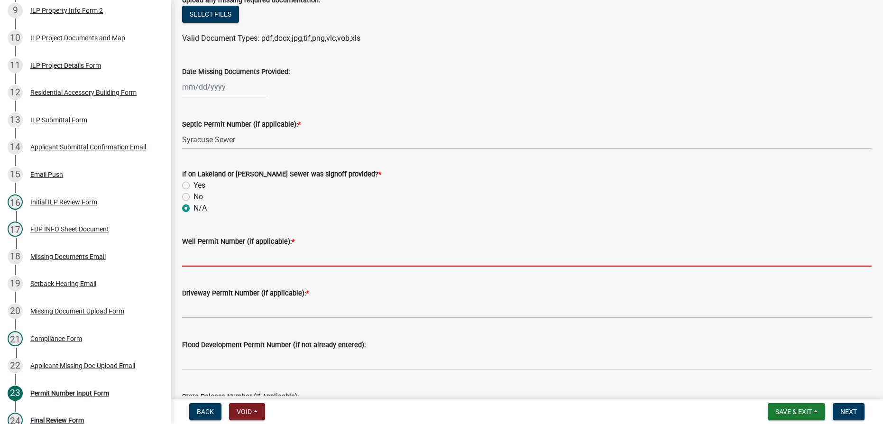
click at [205, 251] on input "Well Permit Number (if applicable): *" at bounding box center [527, 256] width 690 height 19
type input "Syracuse Water"
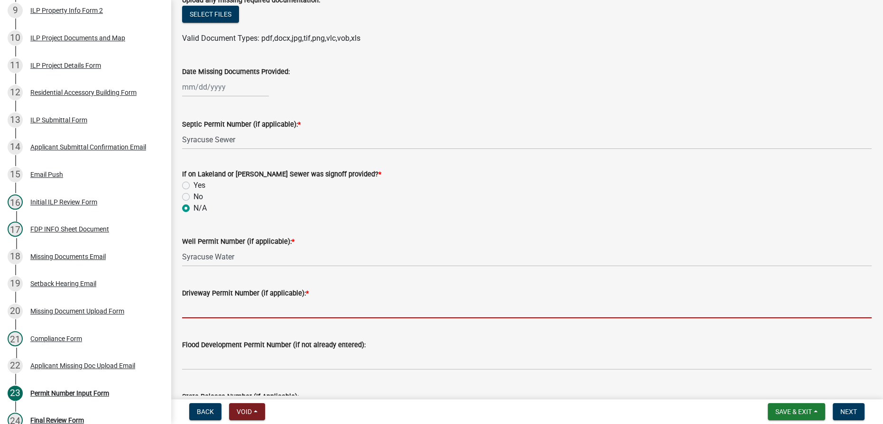
click at [220, 306] on input "Driveway Permit Number (if applicable): *" at bounding box center [527, 308] width 690 height 19
type input "Existing"
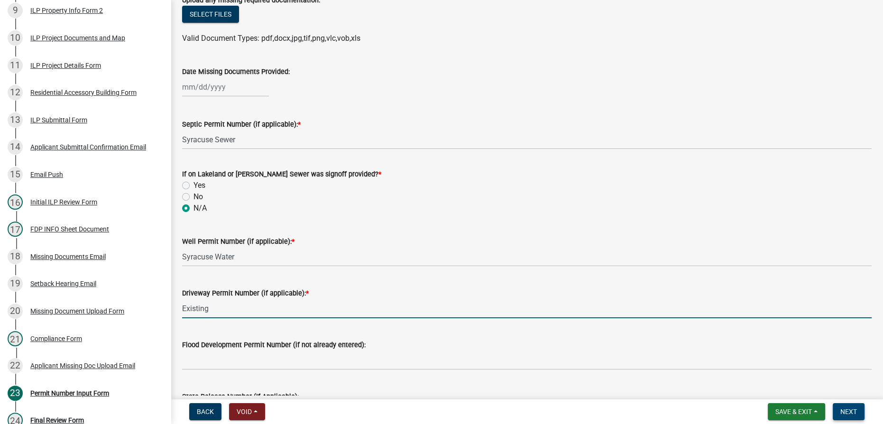
click at [434, 413] on span "Next" at bounding box center [849, 412] width 17 height 8
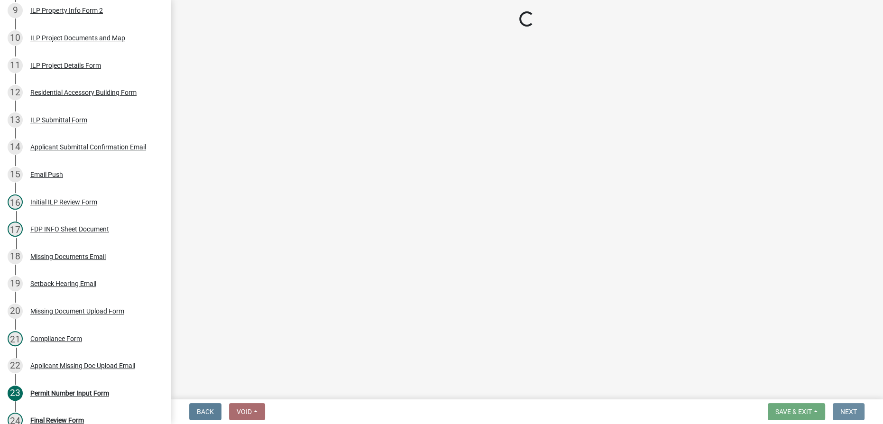
scroll to position [0, 0]
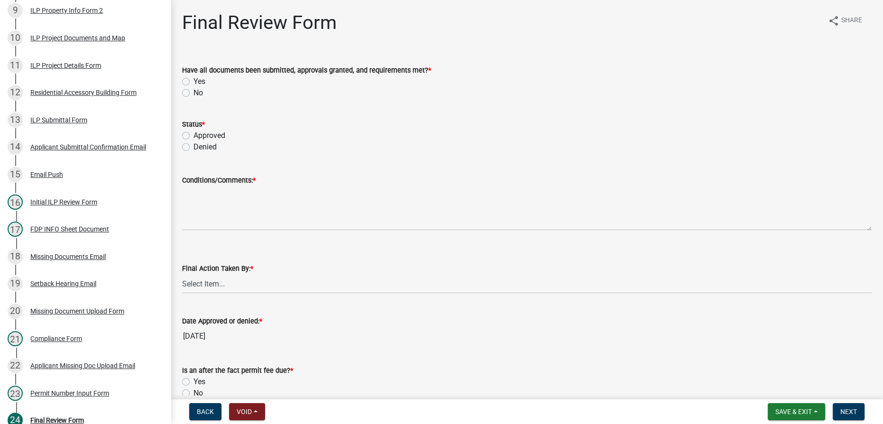
click at [194, 81] on label "Yes" at bounding box center [200, 81] width 12 height 11
click at [194, 81] on input "Yes" at bounding box center [197, 79] width 6 height 6
radio input "true"
click at [194, 139] on label "Approved" at bounding box center [210, 135] width 32 height 11
click at [194, 136] on input "Approved" at bounding box center [197, 133] width 6 height 6
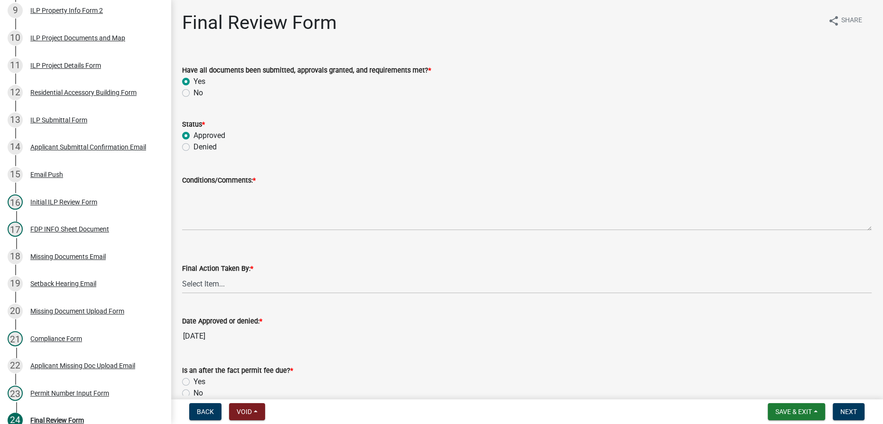
radio input "true"
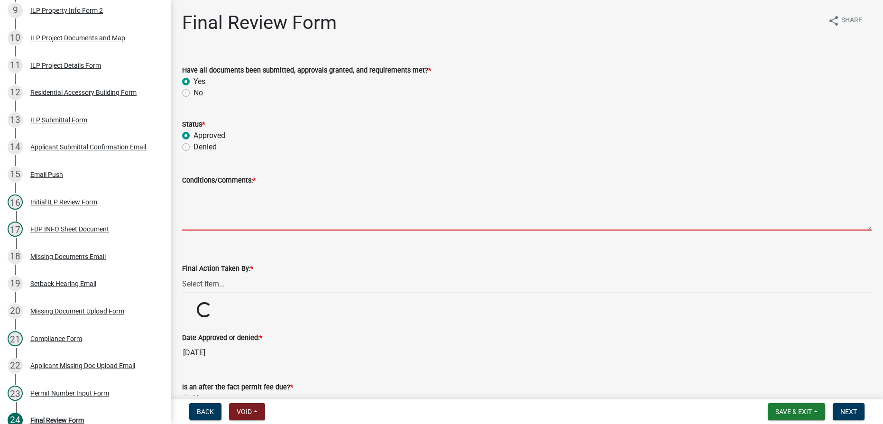
click at [198, 192] on textarea "Conditions/Comments: *" at bounding box center [527, 208] width 690 height 45
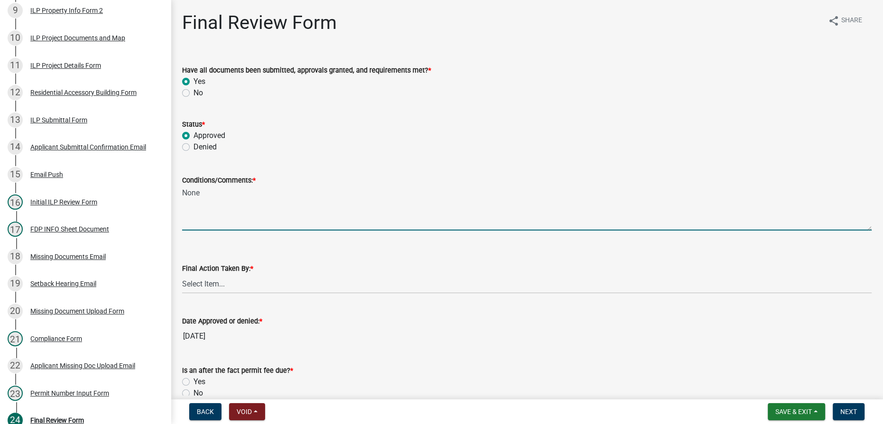
type textarea "None"
click at [215, 287] on select "Select Item... MMS LT AT CS [PERSON_NAME]" at bounding box center [527, 283] width 690 height 19
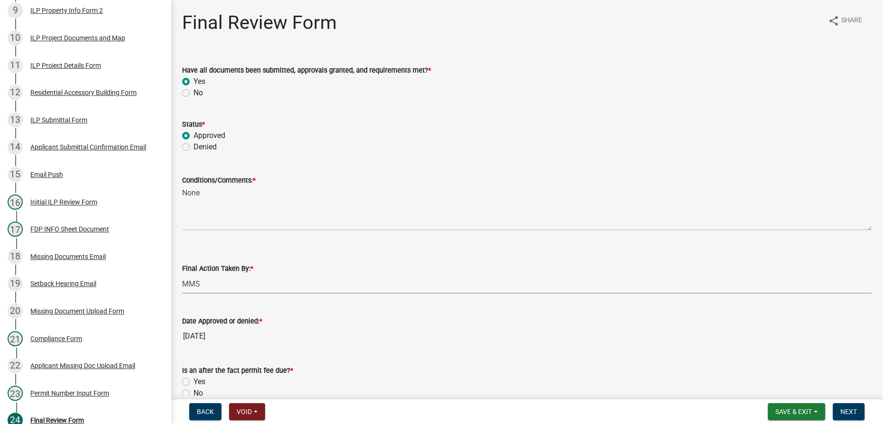
click at [182, 274] on select "Select Item... MMS LT AT CS [PERSON_NAME]" at bounding box center [527, 283] width 690 height 19
select select "4d3913d6-5a87-4fbb-afdb-cf4209782895"
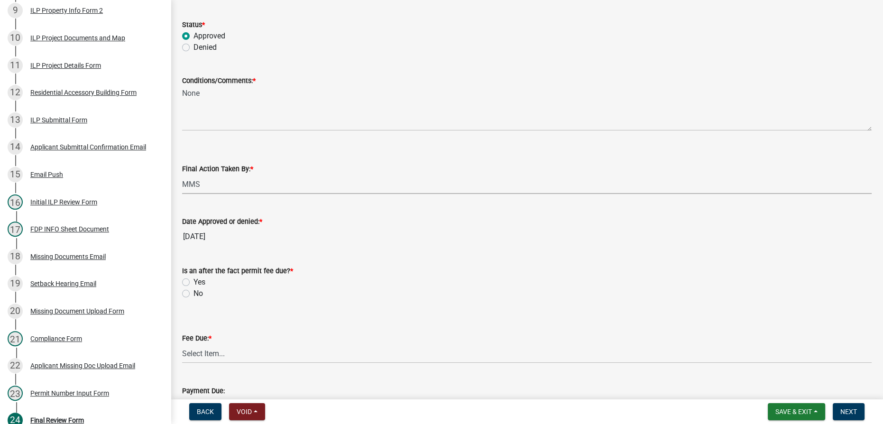
scroll to position [172, 0]
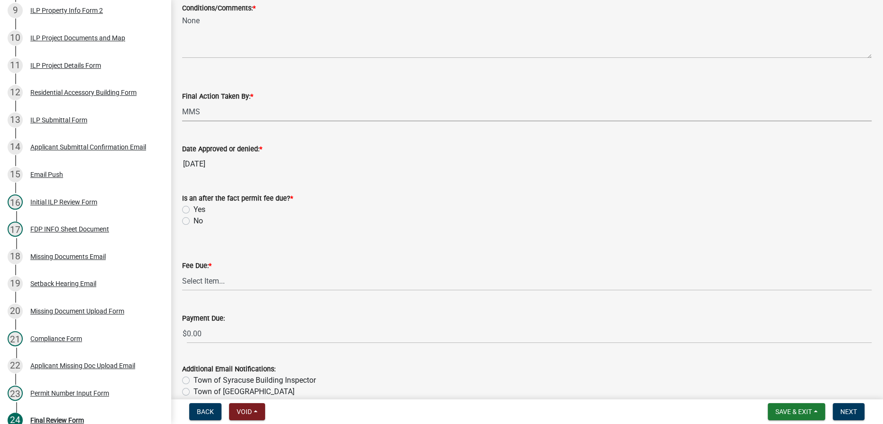
click at [194, 222] on label "No" at bounding box center [198, 220] width 9 height 11
click at [194, 222] on input "No" at bounding box center [197, 218] width 6 height 6
radio input "true"
click at [244, 282] on select "Select Item... N/A $10.00 $25.00 $125.00 $250 $500 $500 + $10.00 for every 10 s…" at bounding box center [527, 280] width 690 height 19
click at [182, 271] on select "Select Item... N/A $10.00 $25.00 $125.00 $250 $500 $500 + $10.00 for every 10 s…" at bounding box center [527, 280] width 690 height 19
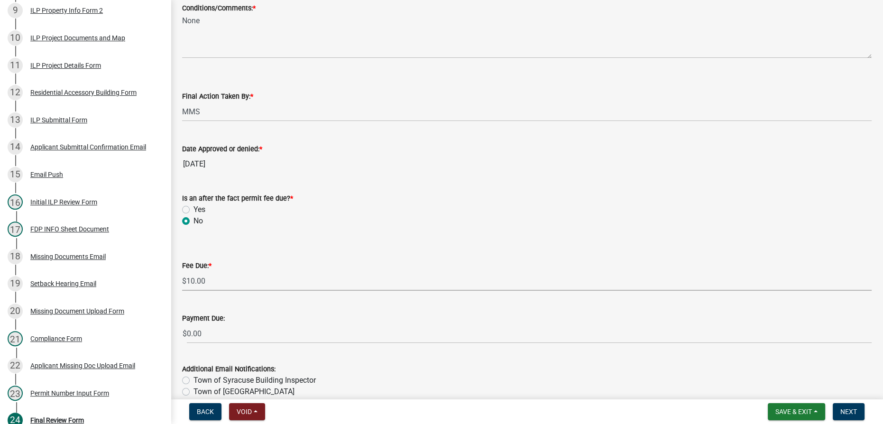
select select "6f482d1d-eb35-47e6-92b0-143404755581"
click at [194, 378] on label "Town of Syracuse Building Inspector" at bounding box center [255, 380] width 122 height 11
click at [194, 378] on input "Town of Syracuse Building Inspector" at bounding box center [197, 378] width 6 height 6
radio input "true"
click at [434, 415] on span "Next" at bounding box center [849, 412] width 17 height 8
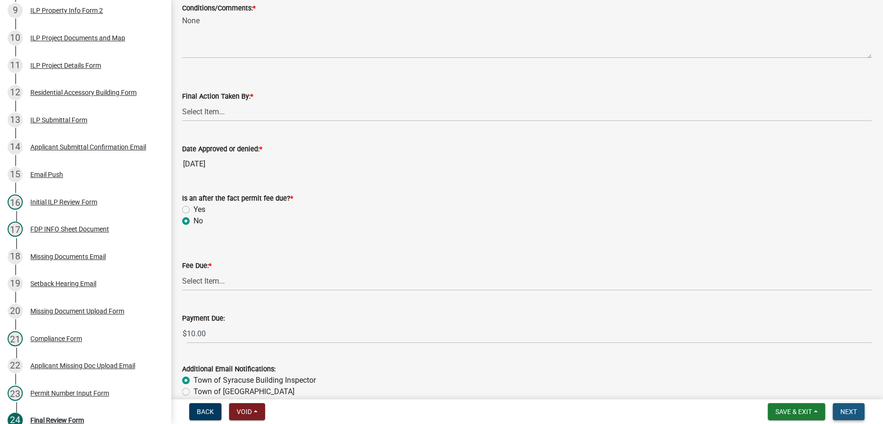
scroll to position [0, 0]
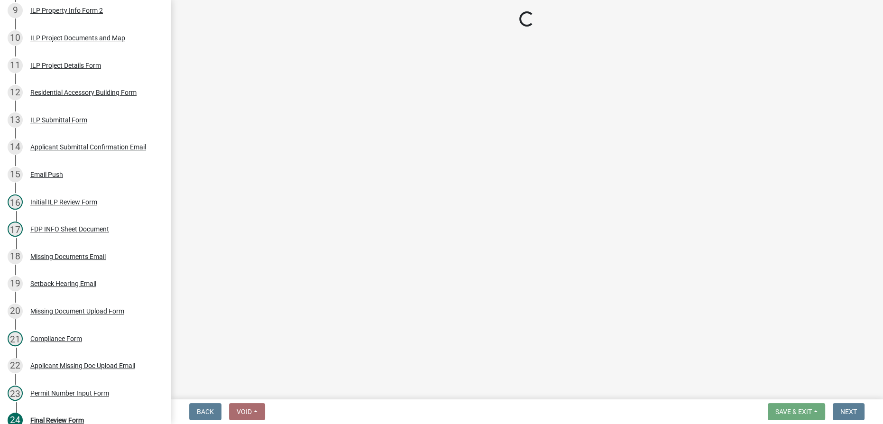
select select "3: 3"
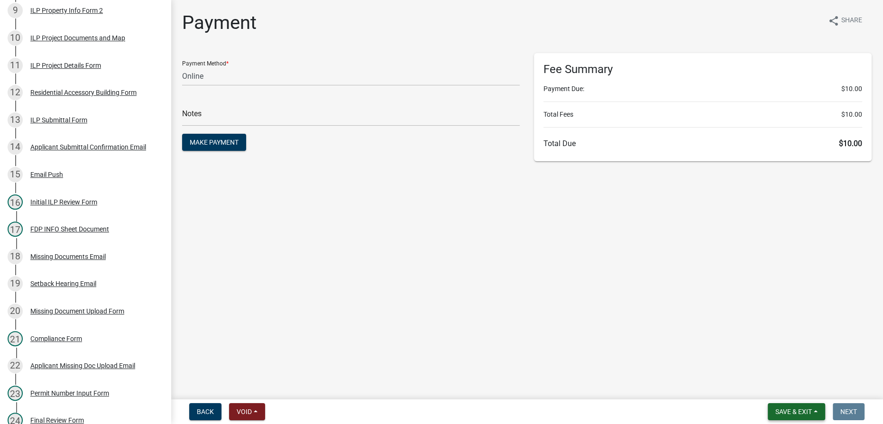
click at [434, 414] on span "Save & Exit" at bounding box center [794, 412] width 37 height 8
click at [434, 389] on button "Save & Exit" at bounding box center [788, 387] width 76 height 23
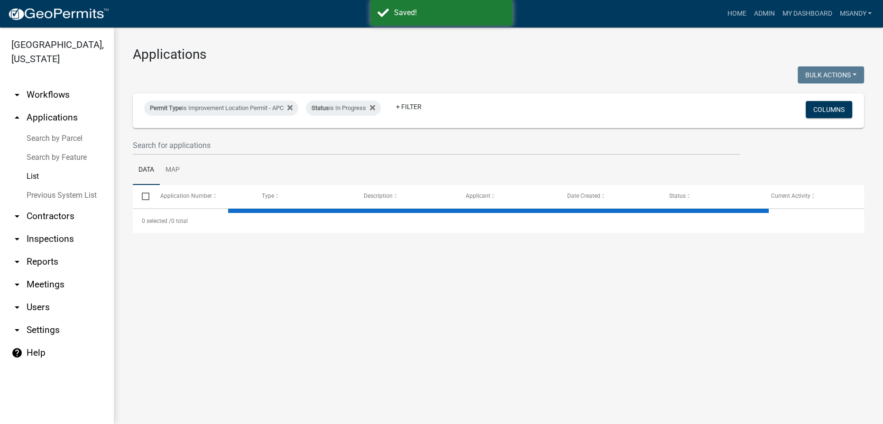
select select "3: 100"
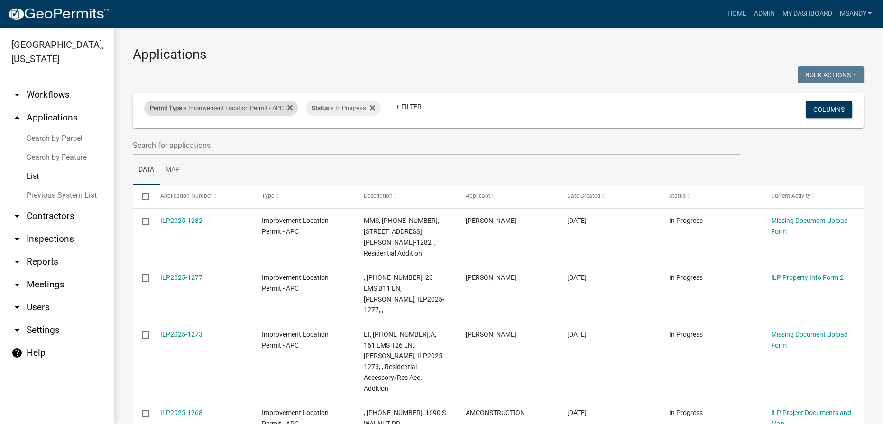
click at [234, 109] on div "Permit Type is Improvement Location Permit - APC" at bounding box center [221, 108] width 154 height 15
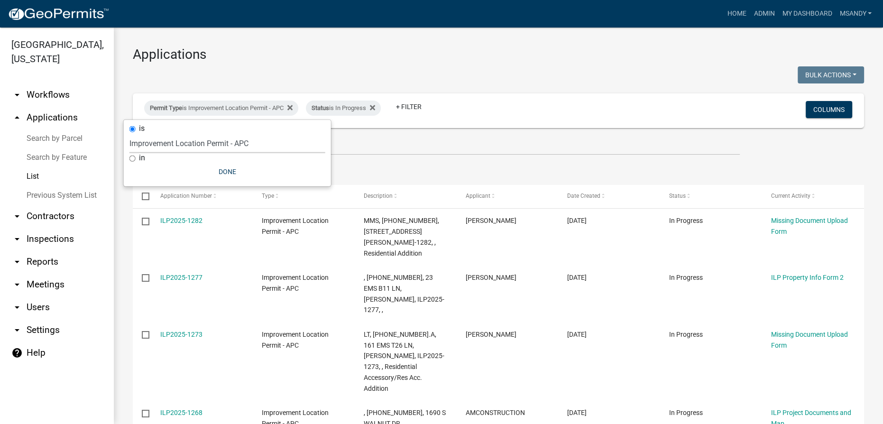
click at [210, 140] on select "Select an option [DATE] Copy Of - Subdivision Plat Application - APC APC Addres…" at bounding box center [228, 143] width 196 height 19
select select "06555e07-7e79-4569-9f73-610b83aead0f"
click at [130, 134] on select "Select an option [DATE] Copy Of - Subdivision Plat Application - APC APC Addres…" at bounding box center [228, 143] width 196 height 19
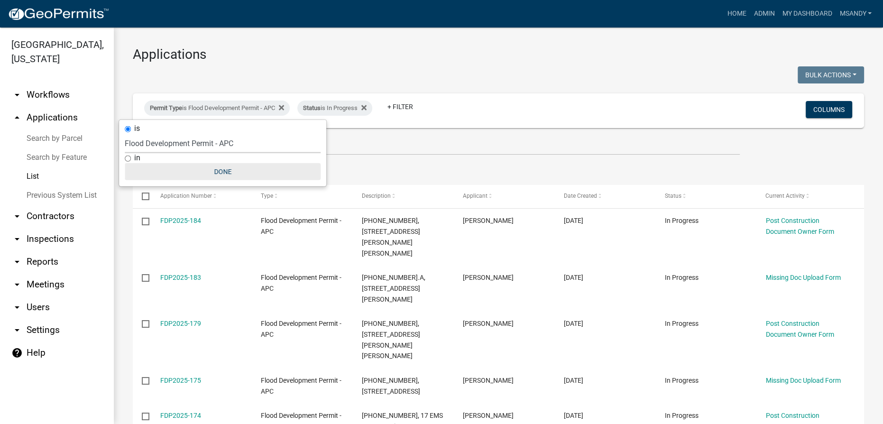
click at [216, 176] on button "Done" at bounding box center [223, 171] width 196 height 17
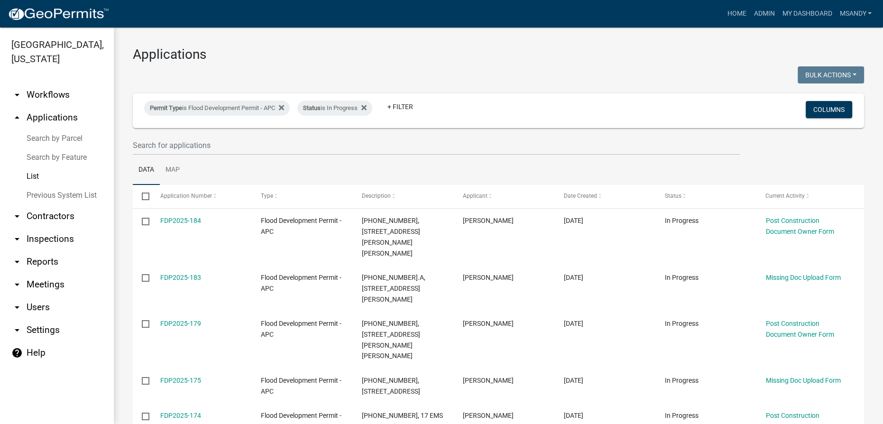
drag, startPoint x: 180, startPoint y: 109, endPoint x: 187, endPoint y: 118, distance: 11.1
click at [180, 109] on span "Permit Type" at bounding box center [166, 107] width 32 height 7
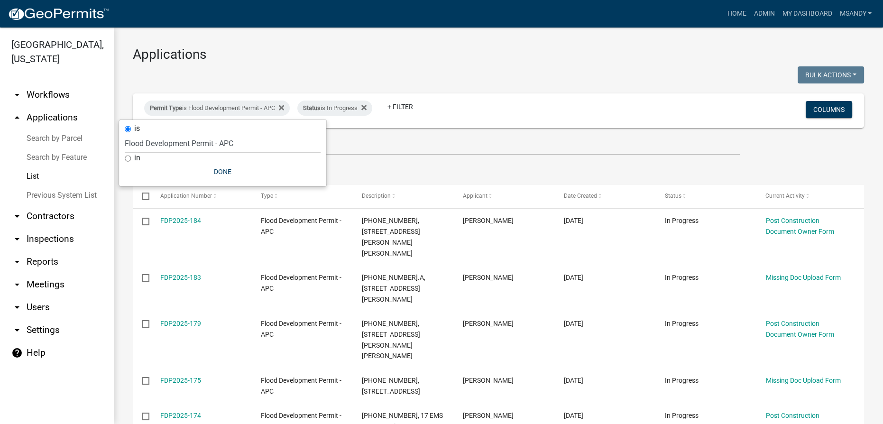
click at [188, 143] on select "Select an option [DATE] Copy Of - Subdivision Plat Application - APC APC Addres…" at bounding box center [223, 143] width 196 height 19
select select "eb70c5df-7d79-4007-8fff-490efa7218cf"
click at [125, 134] on select "Select an option [DATE] Copy Of - Subdivision Plat Application - APC APC Addres…" at bounding box center [223, 143] width 196 height 19
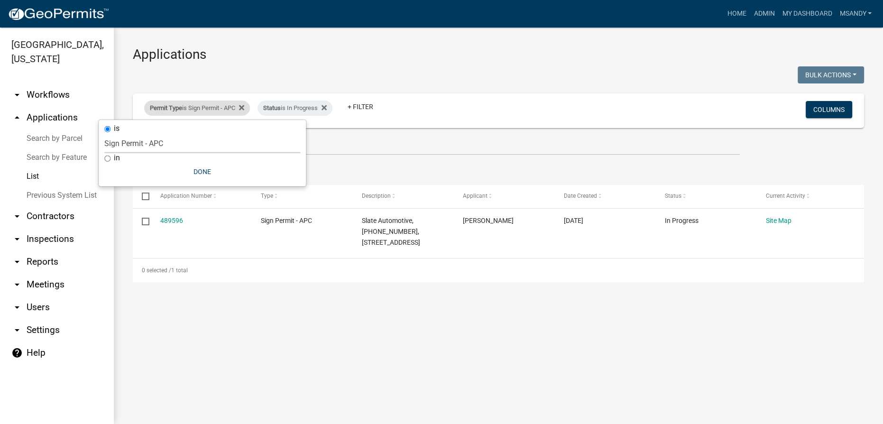
click at [185, 110] on div "Permit Type is Sign Permit - APC" at bounding box center [197, 108] width 106 height 15
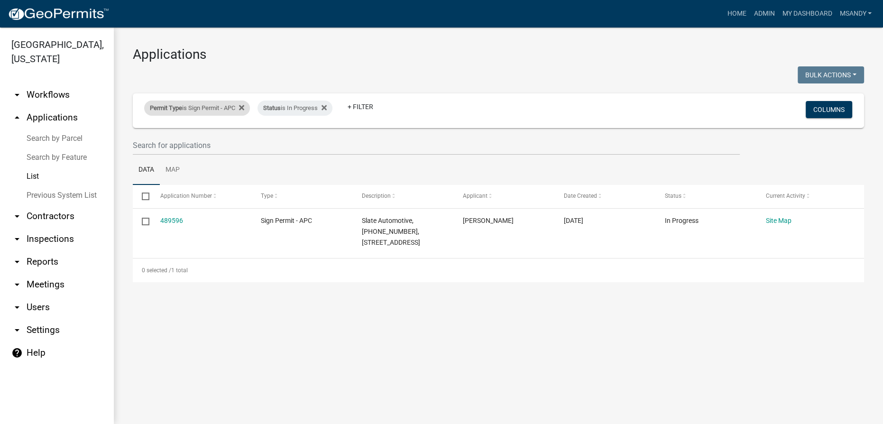
click at [196, 114] on div "Permit Type is Sign Permit - APC" at bounding box center [197, 108] width 106 height 15
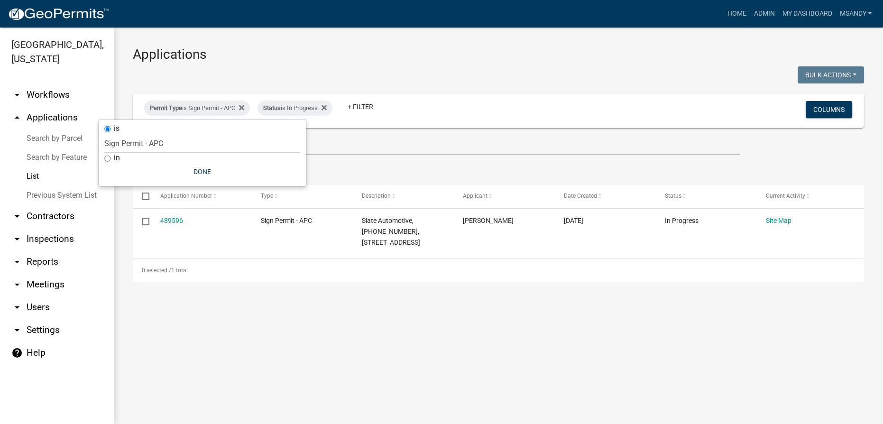
click at [204, 147] on select "Select an option [DATE] Copy Of - Subdivision Plat Application - APC APC Addres…" at bounding box center [202, 143] width 196 height 19
select select "a2c991f8-68ce-43d3-971c-57015753063b"
click at [129, 134] on select "Select an option [DATE] Copy Of - Subdivision Plat Application - APC APC Addres…" at bounding box center [202, 143] width 196 height 19
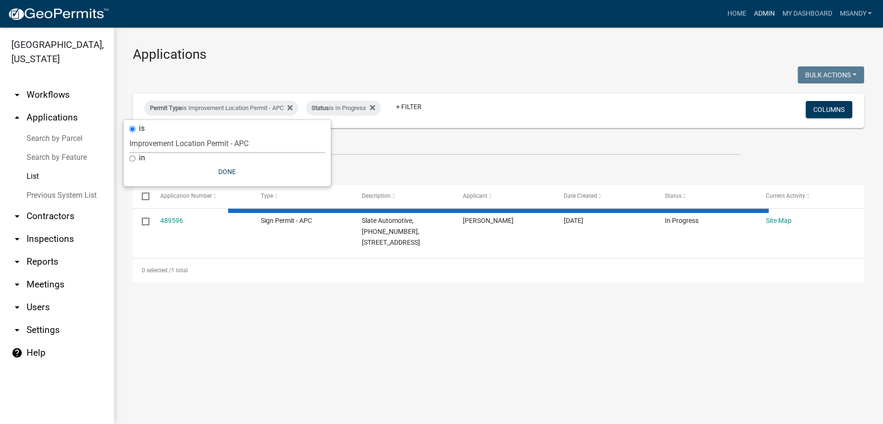
select select "3: 100"
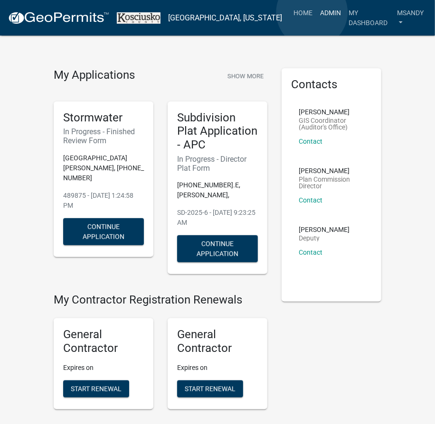
click at [316, 12] on link "Admin" at bounding box center [330, 13] width 28 height 18
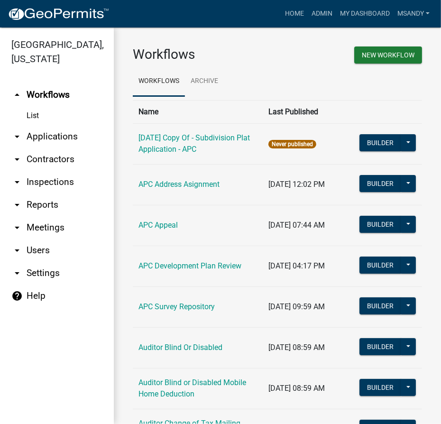
click at [48, 136] on link "arrow_drop_down Applications" at bounding box center [57, 136] width 114 height 23
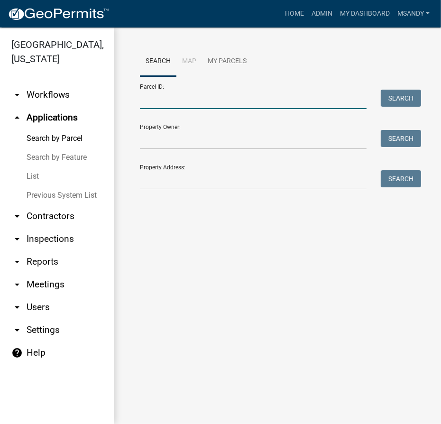
click at [178, 98] on input "Parcel ID:" at bounding box center [253, 99] width 227 height 19
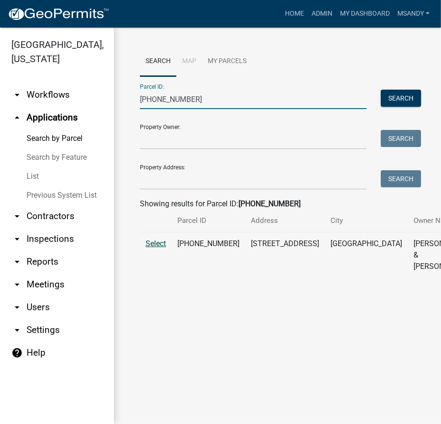
type input "[PHONE_NUMBER]"
click at [158, 248] on span "Select" at bounding box center [156, 243] width 20 height 9
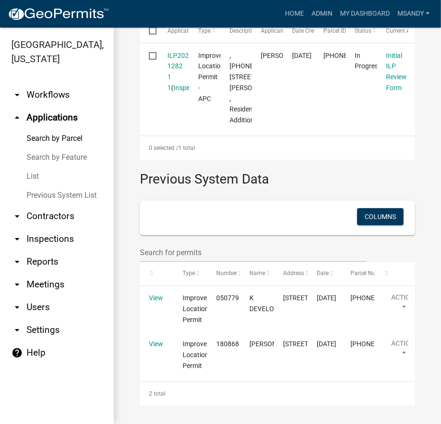
scroll to position [485, 0]
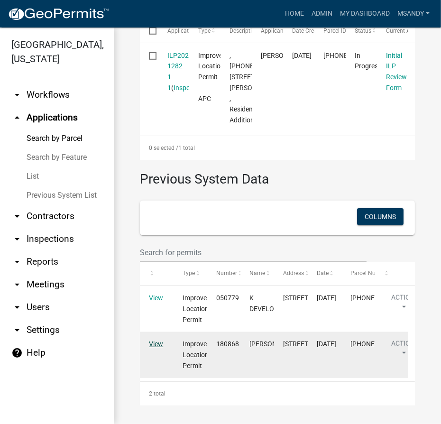
click at [155, 340] on link "View" at bounding box center [156, 344] width 14 height 8
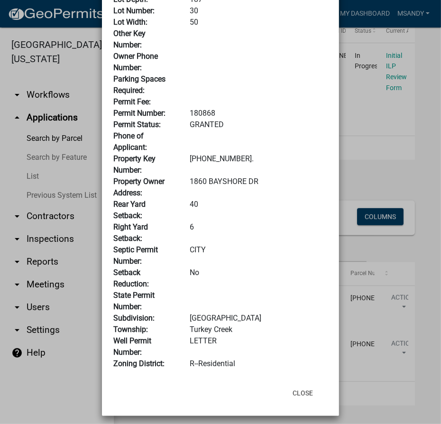
scroll to position [433, 0]
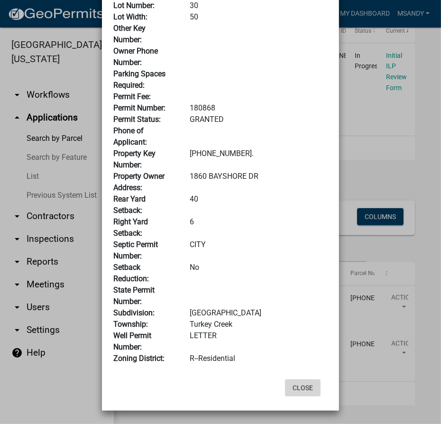
click at [301, 388] on button "Close" at bounding box center [303, 388] width 36 height 17
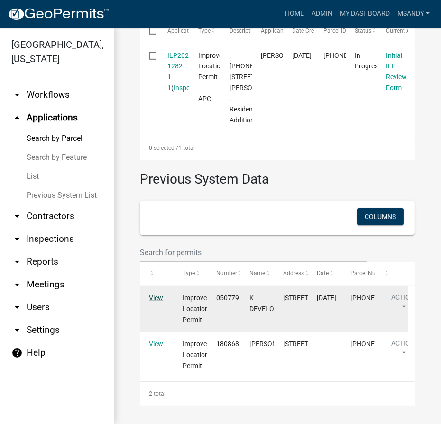
click at [157, 294] on link "View" at bounding box center [156, 298] width 14 height 8
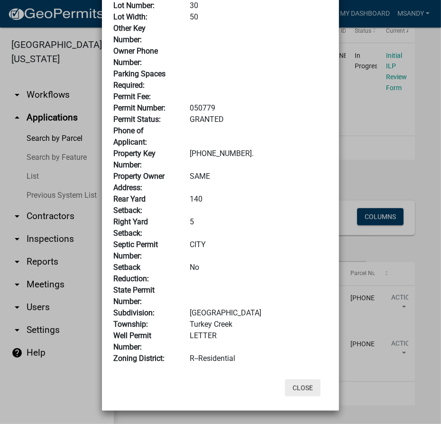
click at [296, 386] on button "Close" at bounding box center [303, 388] width 36 height 17
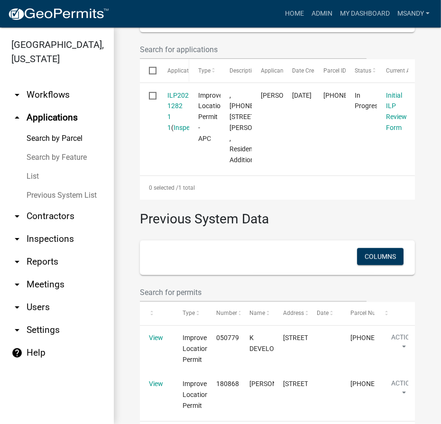
scroll to position [270, 0]
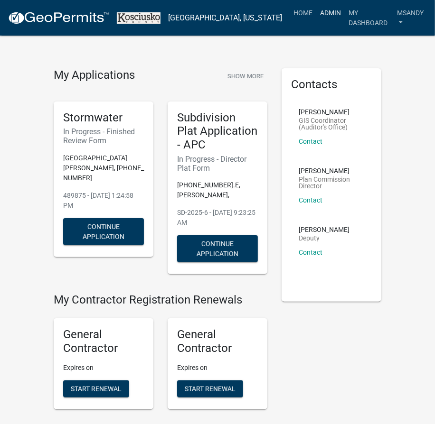
click at [316, 16] on link "Admin" at bounding box center [330, 13] width 28 height 18
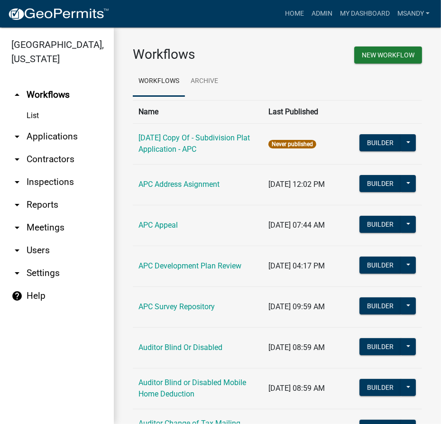
click at [48, 135] on link "arrow_drop_down Applications" at bounding box center [57, 136] width 114 height 23
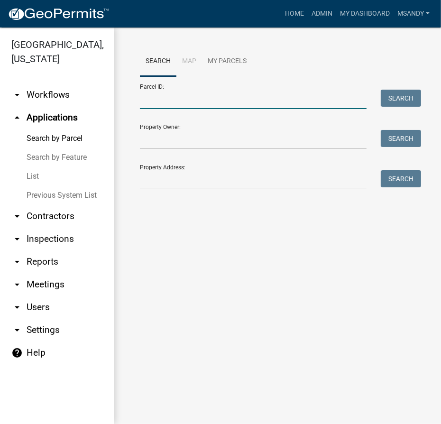
click at [198, 99] on input "Parcel ID:" at bounding box center [253, 99] width 227 height 19
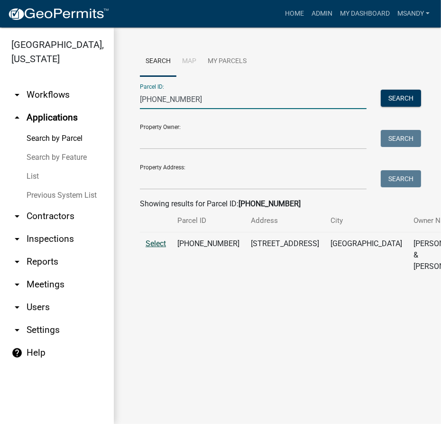
type input "[PHONE_NUMBER]"
click at [160, 248] on span "Select" at bounding box center [156, 243] width 20 height 9
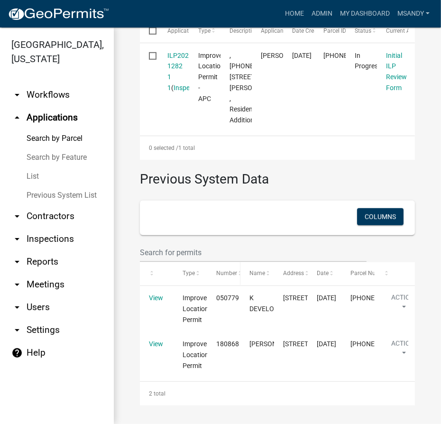
scroll to position [485, 0]
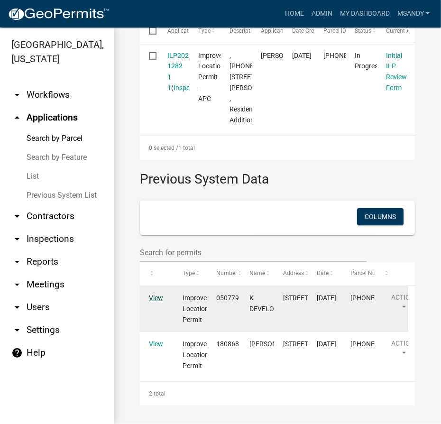
click at [150, 294] on link "View" at bounding box center [156, 298] width 14 height 8
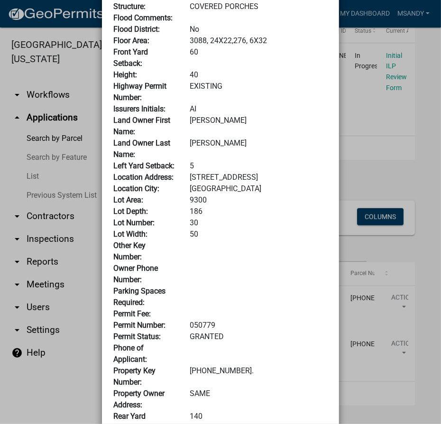
scroll to position [0, 0]
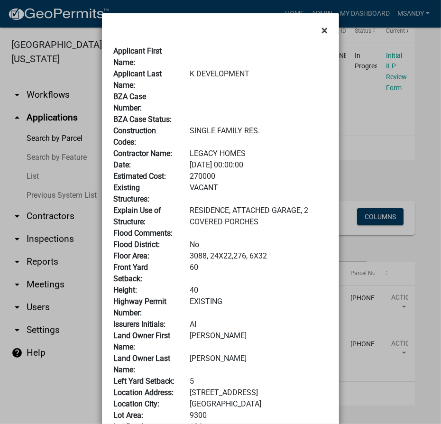
click at [323, 30] on span "×" at bounding box center [325, 30] width 6 height 13
